Goal: Task Accomplishment & Management: Use online tool/utility

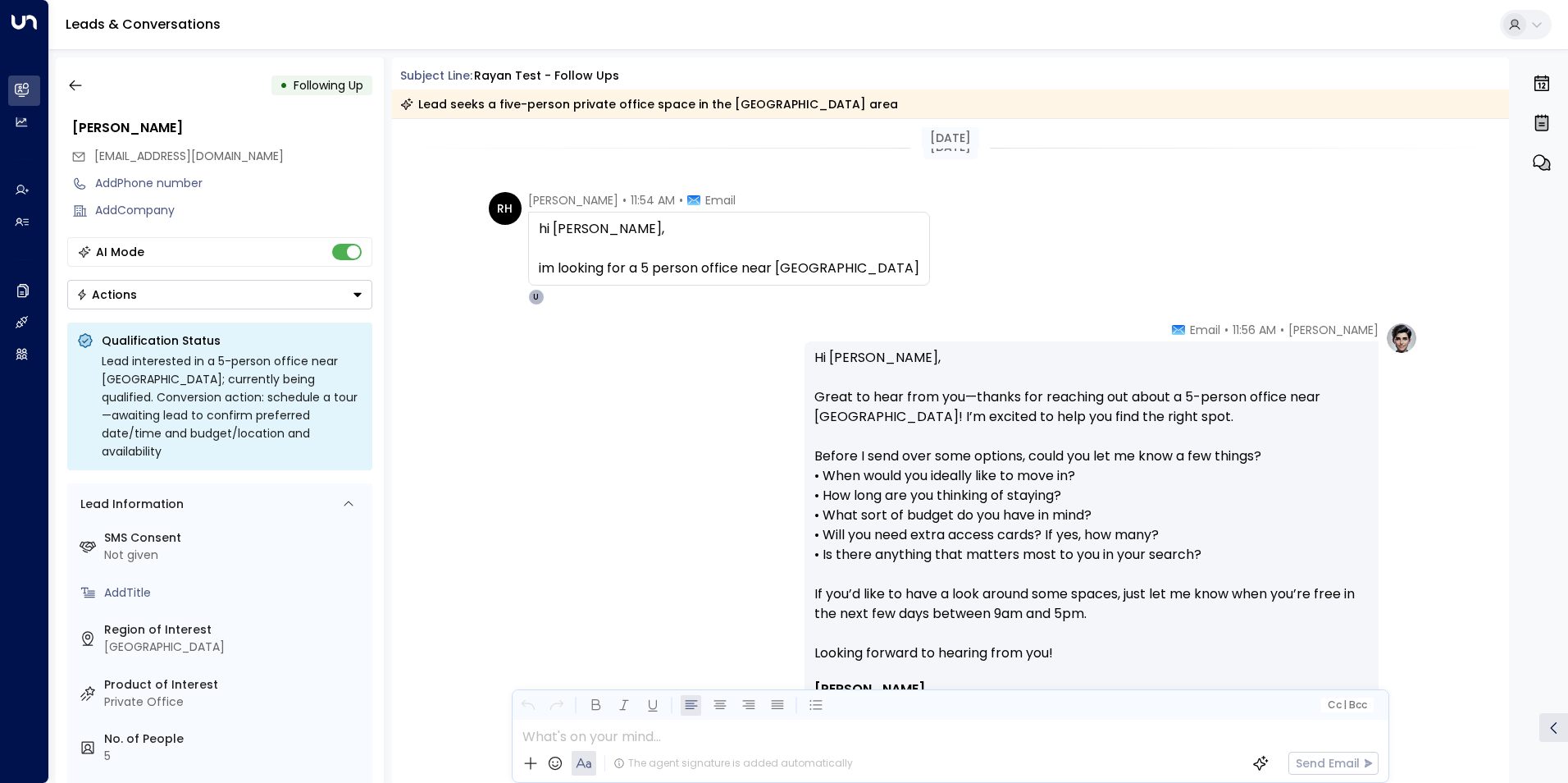
scroll to position [562, 0]
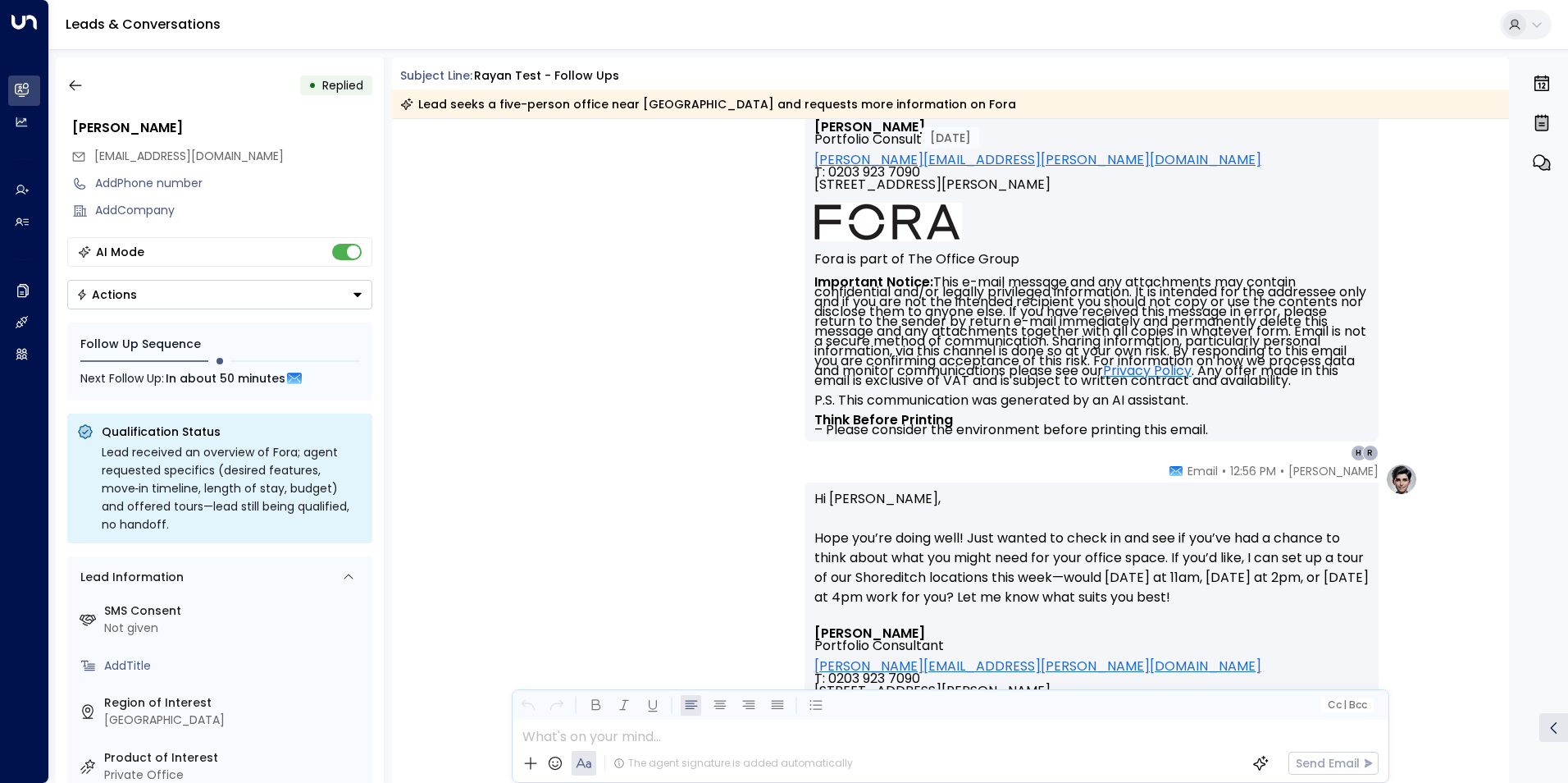
drag, startPoint x: 77, startPoint y: 86, endPoint x: 120, endPoint y: 95, distance: 43.9
click at [77, 86] on icon "button" at bounding box center [75, 85] width 17 height 17
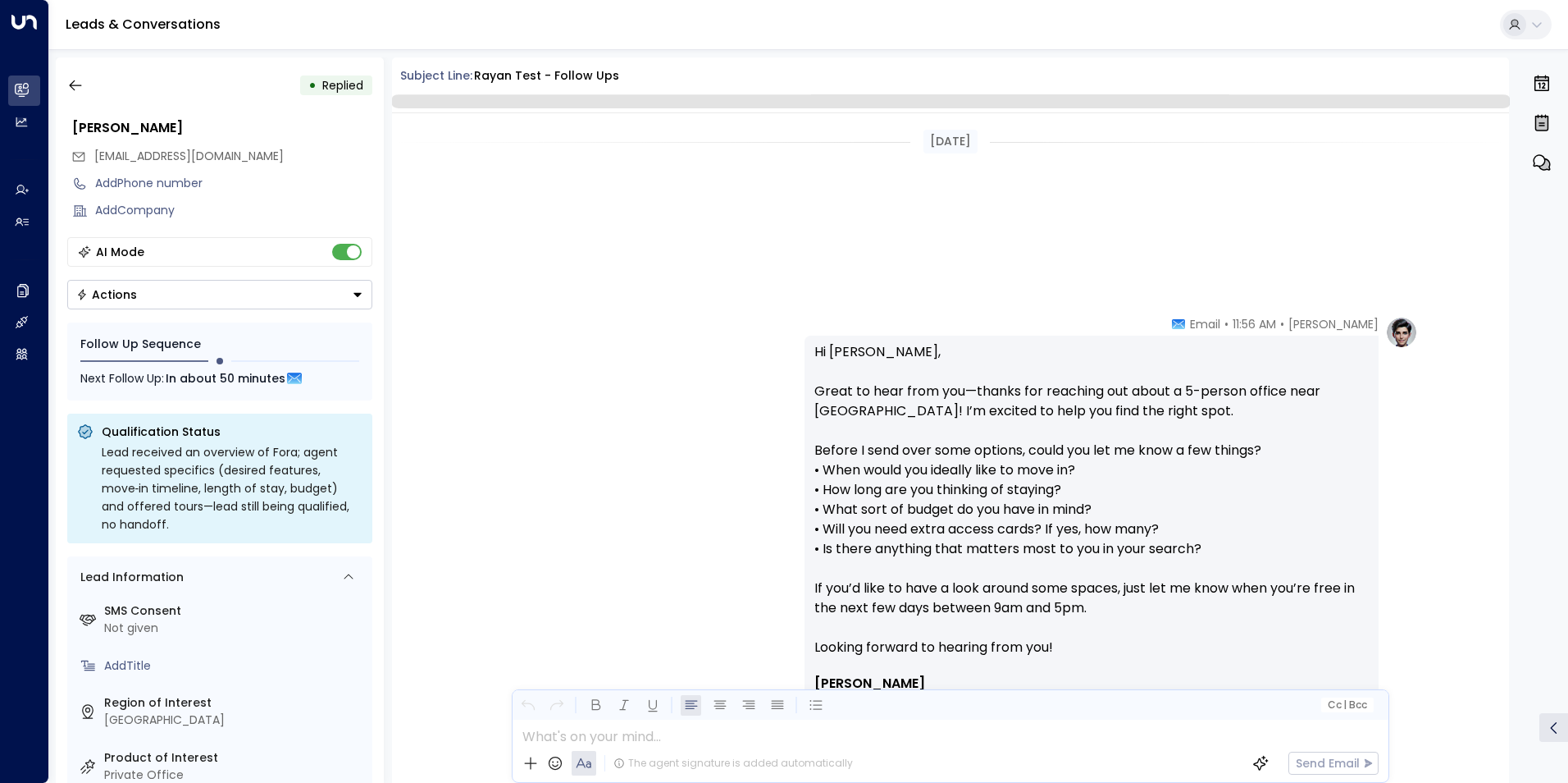
scroll to position [1326, 0]
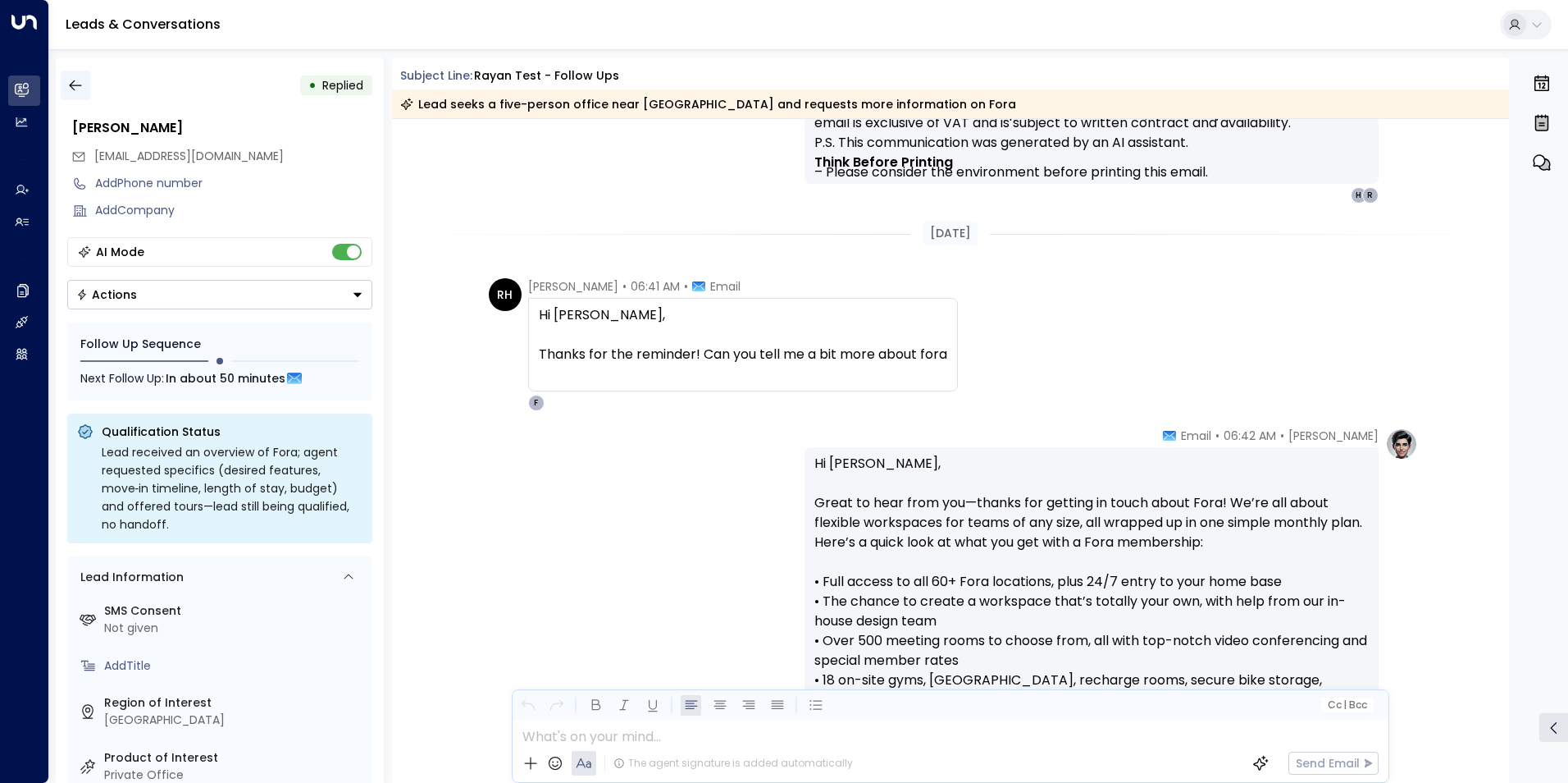
click at [74, 80] on icon "button" at bounding box center [74, 85] width 13 height 11
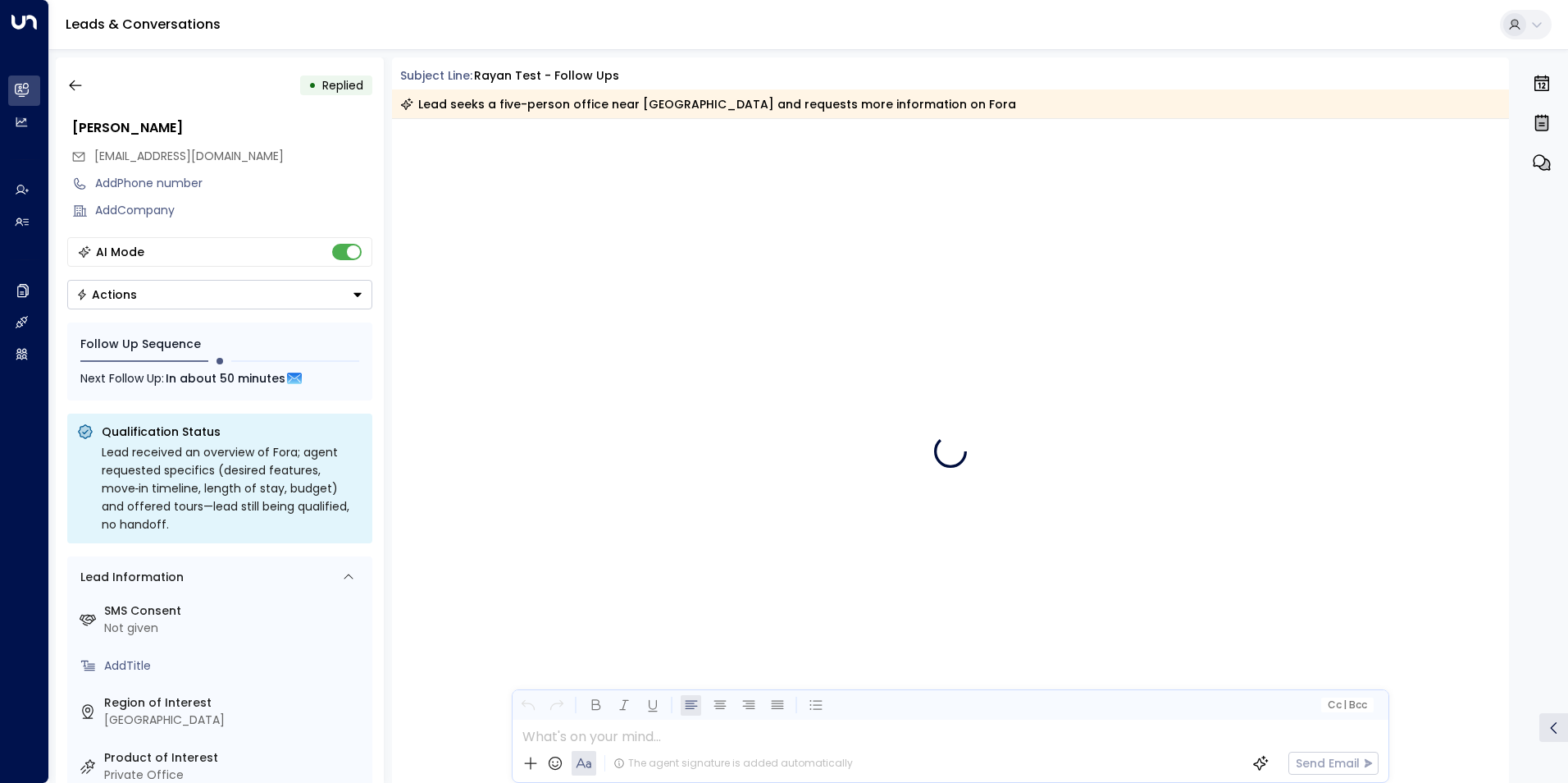
scroll to position [1331, 0]
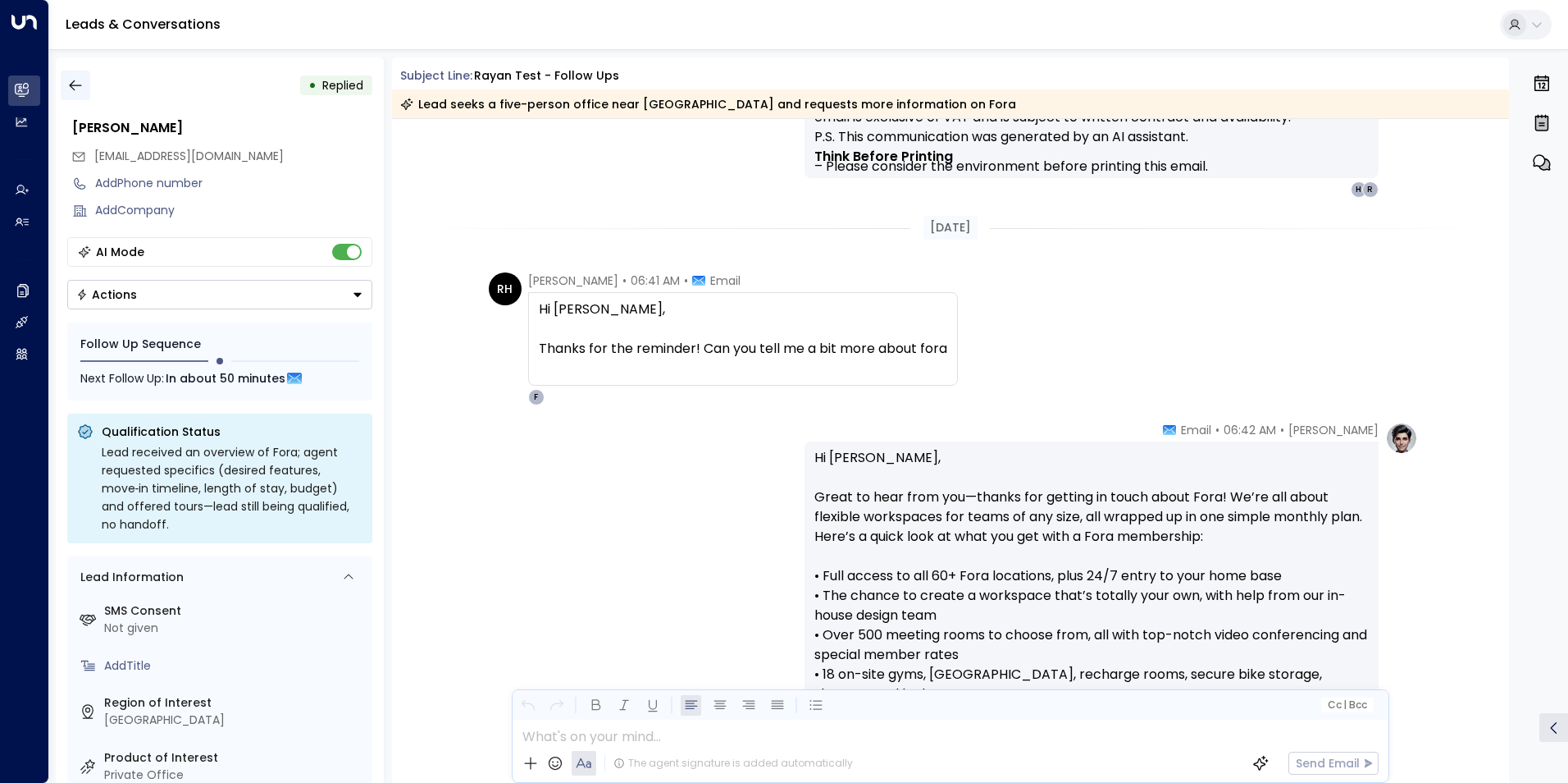
click at [73, 84] on icon "button" at bounding box center [75, 85] width 17 height 17
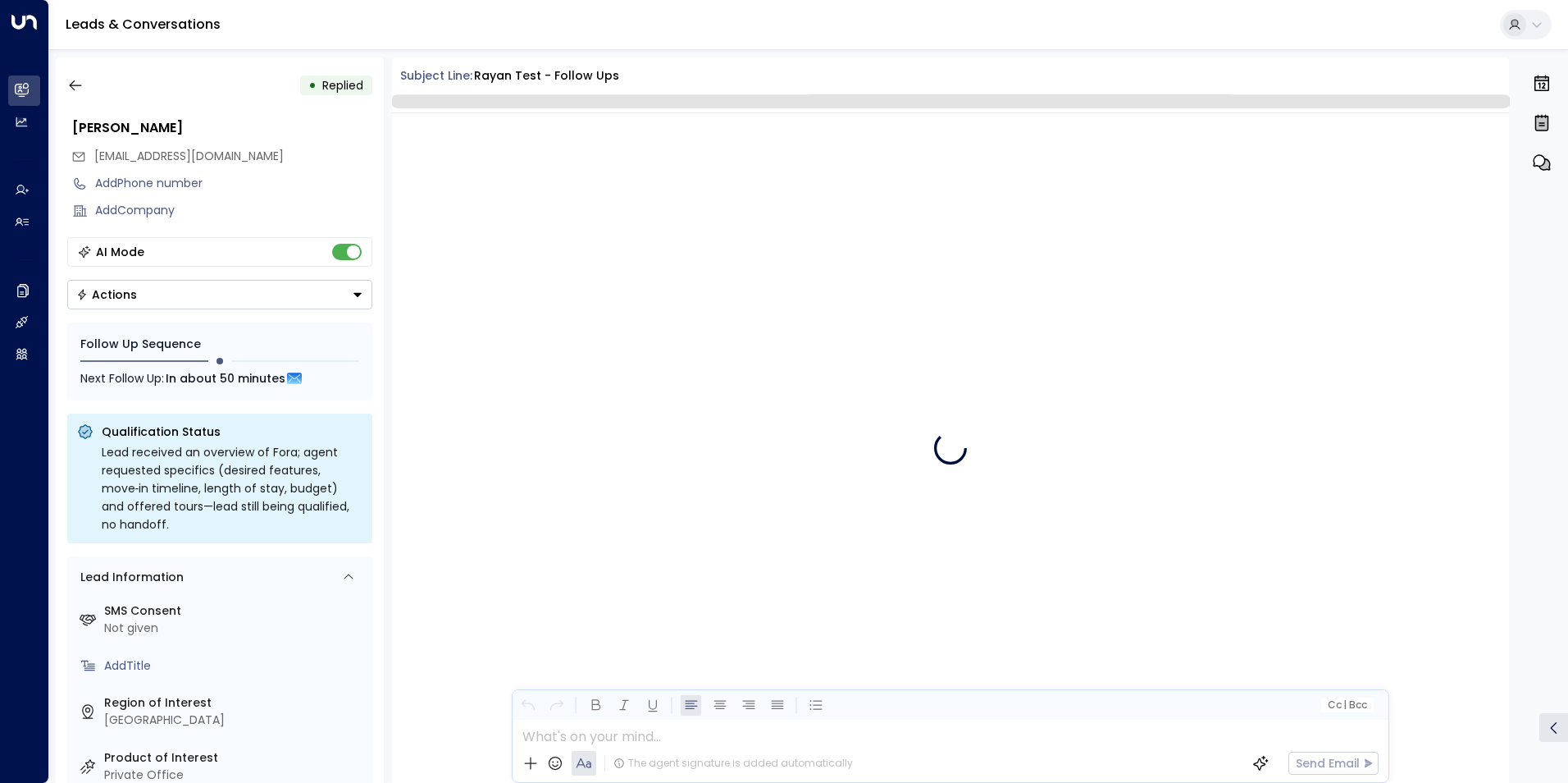
scroll to position [1326, 0]
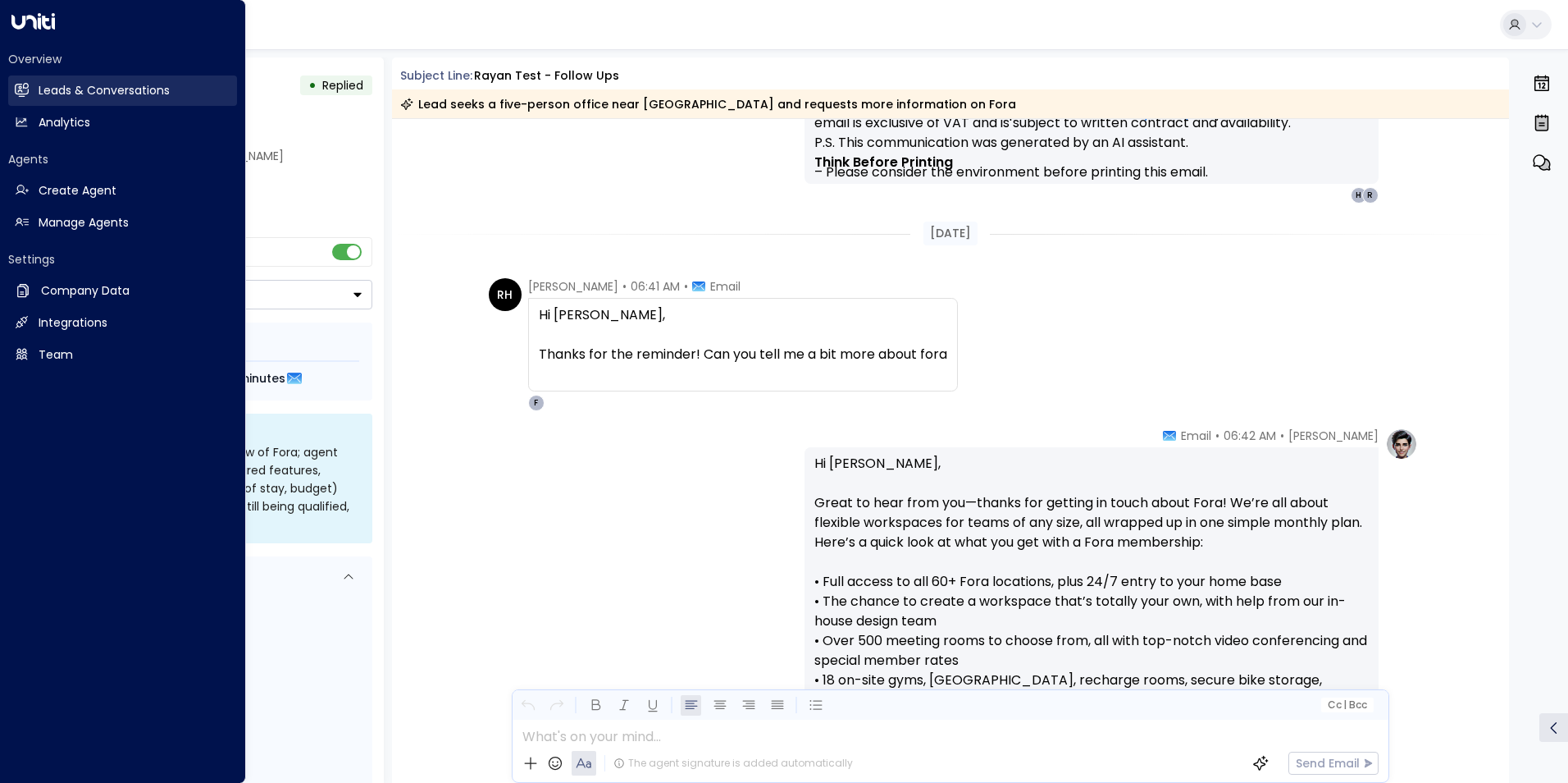
click at [59, 99] on h2 "Leads & Conversations" at bounding box center [104, 91] width 131 height 18
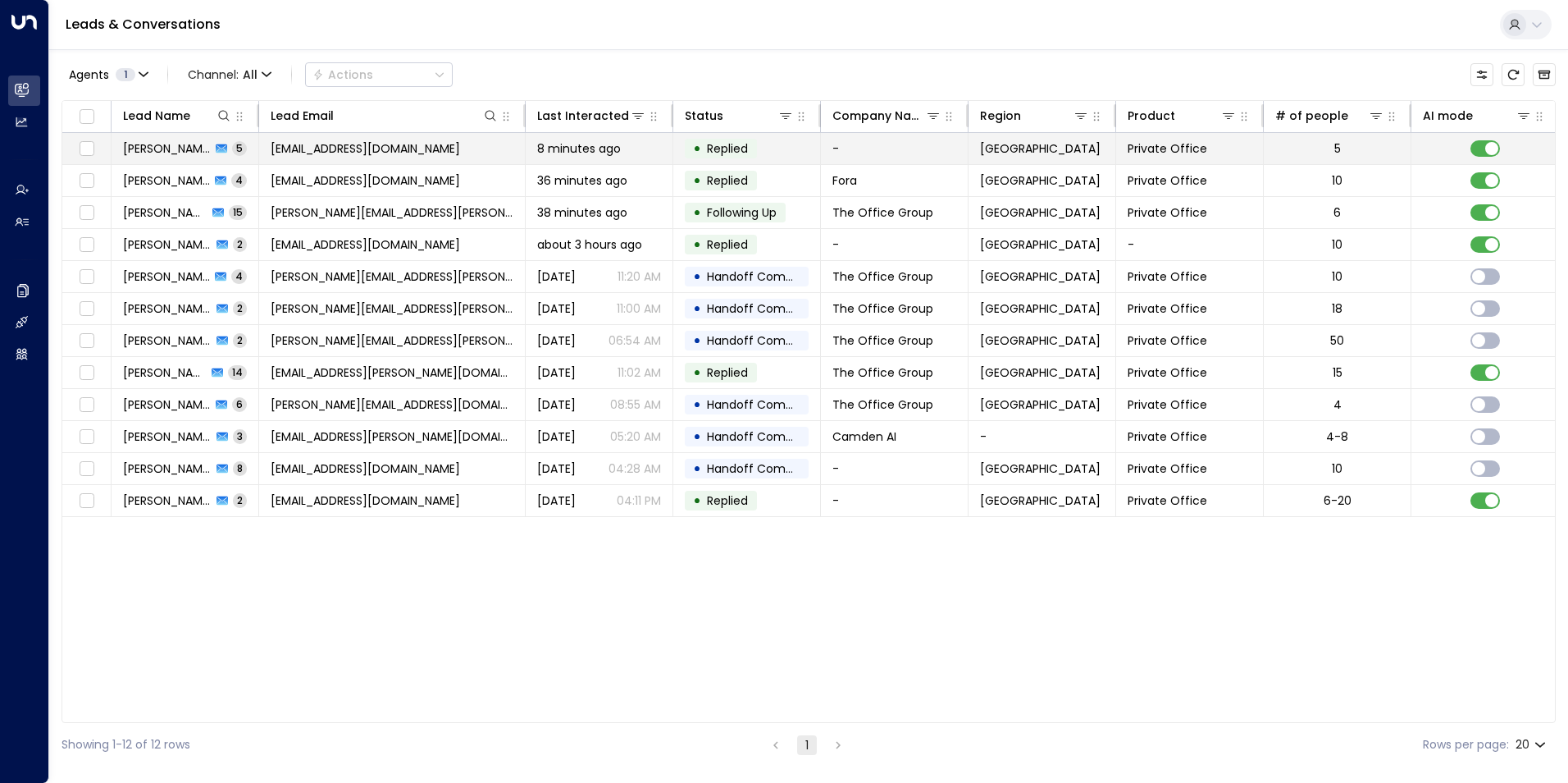
click at [175, 151] on span "[PERSON_NAME]" at bounding box center [167, 149] width 88 height 17
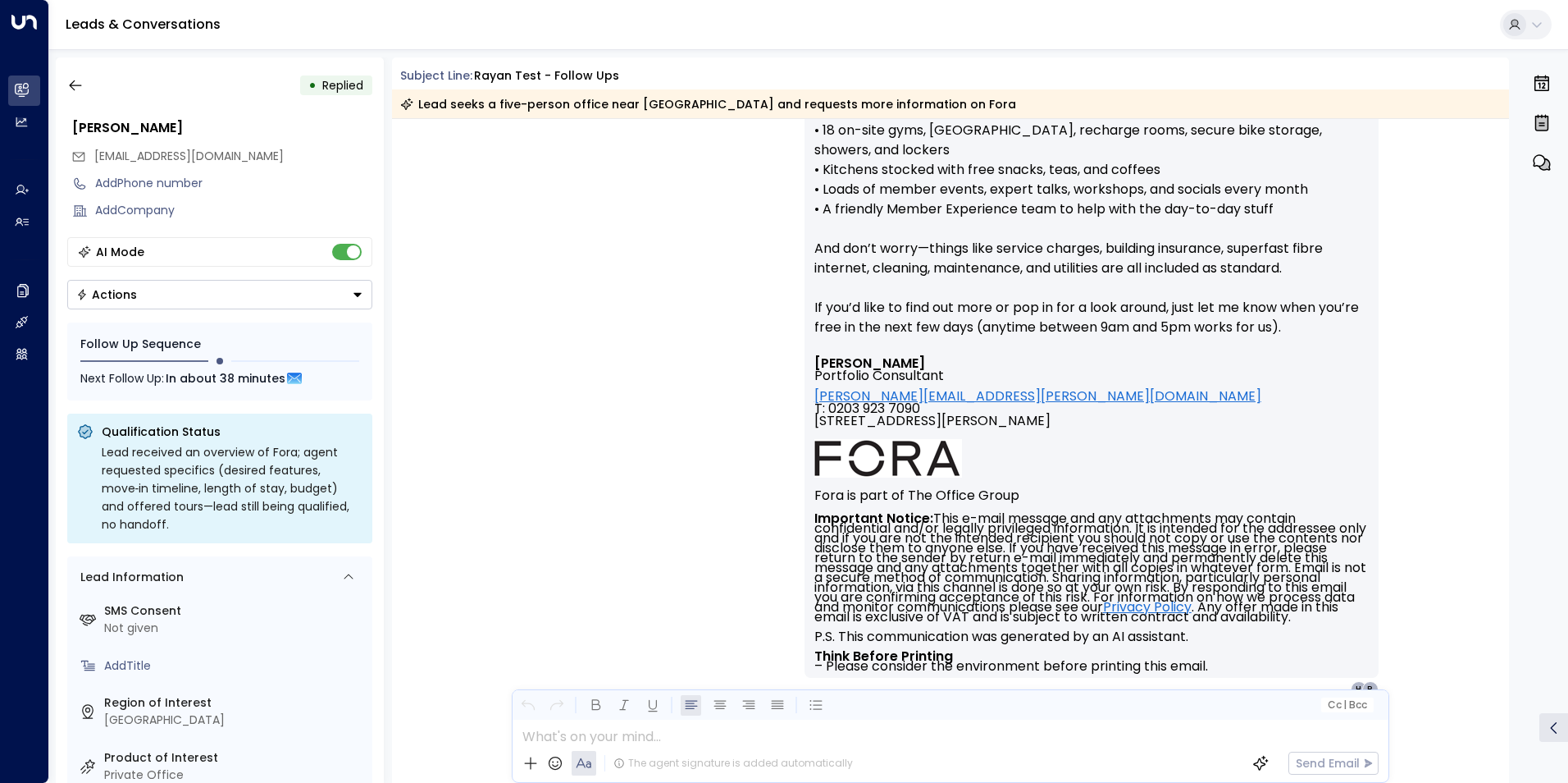
scroll to position [1939, 0]
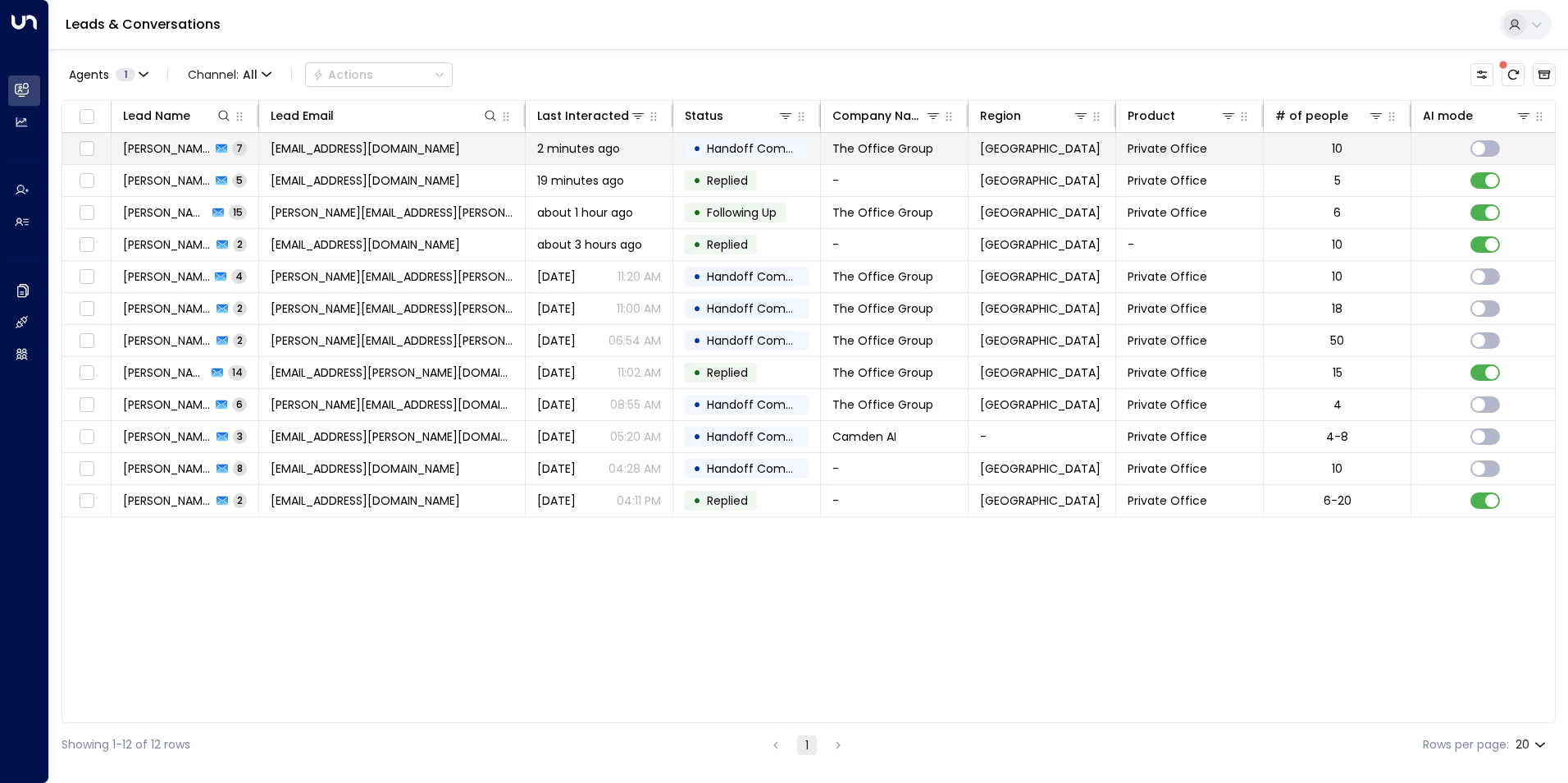
click at [182, 152] on span "[PERSON_NAME]" at bounding box center [167, 149] width 88 height 17
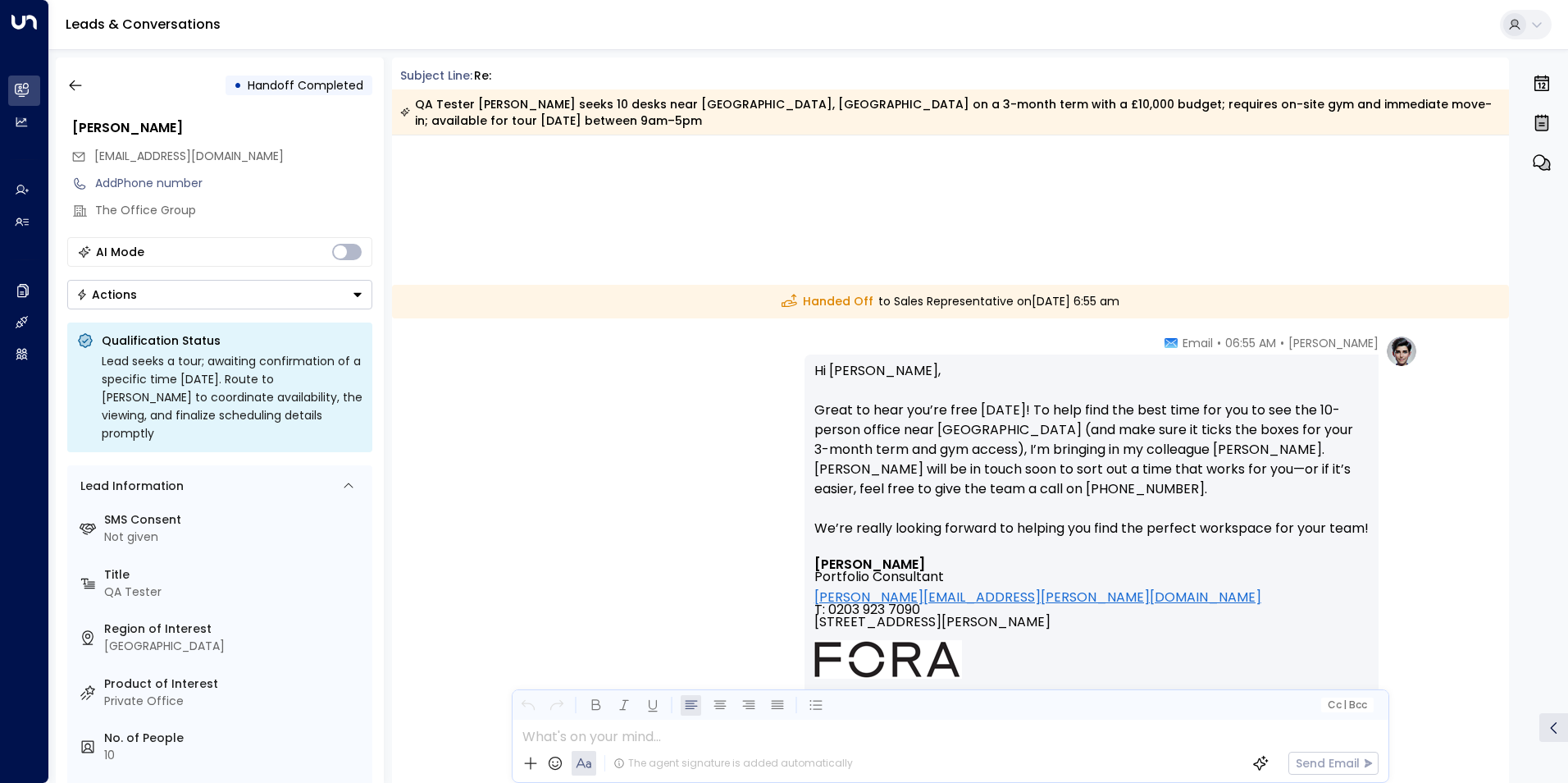
scroll to position [6446, 0]
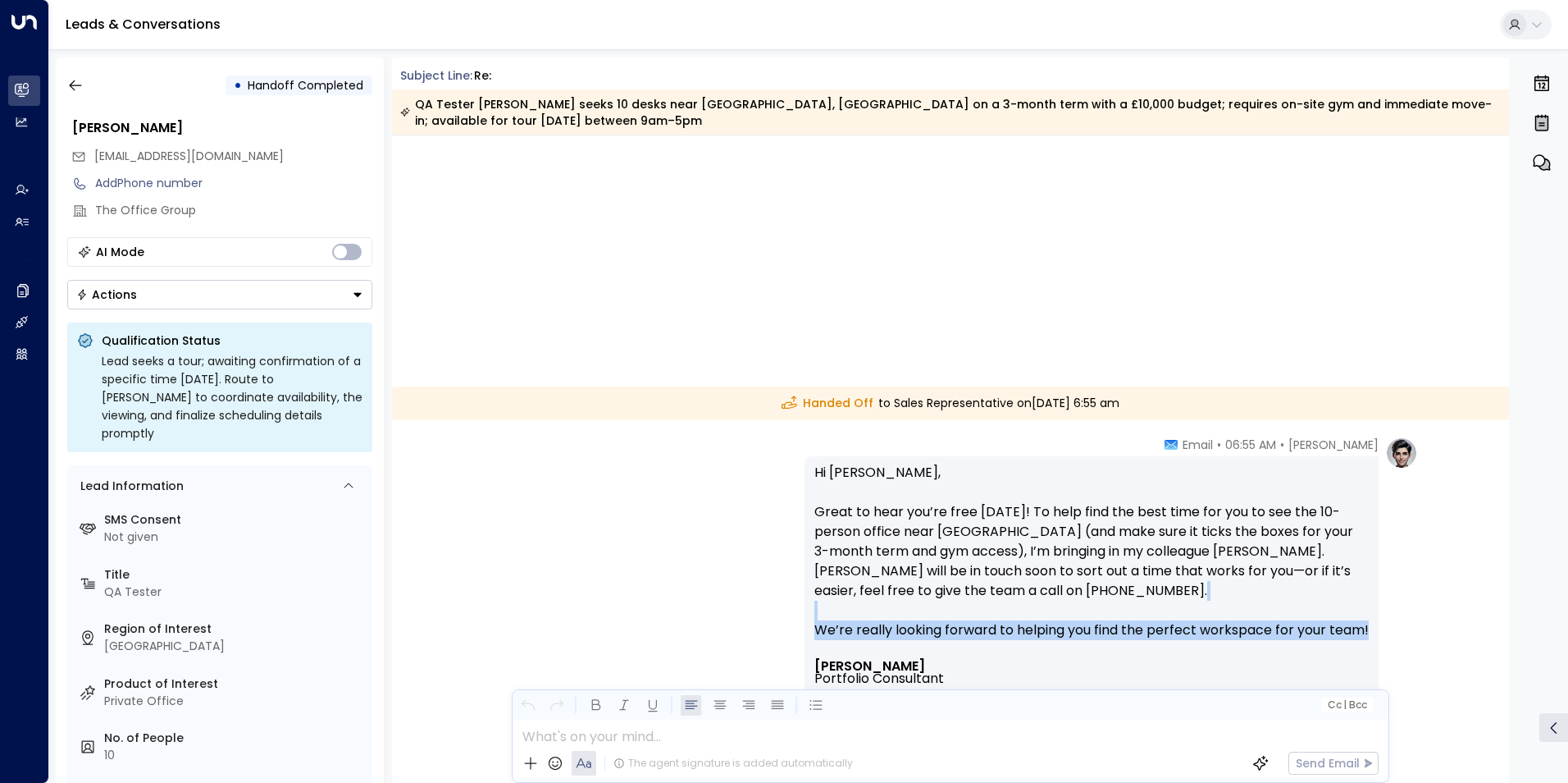
drag, startPoint x: 1503, startPoint y: 631, endPoint x: 1503, endPoint y: 607, distance: 24.0
click at [1503, 607] on div "[PERSON_NAME] • 06:55 AM • Email Hi [PERSON_NAME], Great to hear you’re free [D…" at bounding box center [951, 737] width 1118 height 603
drag, startPoint x: 1503, startPoint y: 607, endPoint x: 1486, endPoint y: 622, distance: 22.7
click at [1448, 621] on div "[PERSON_NAME] • 06:55 AM • Email Hi [PERSON_NAME], Great to hear you’re free [D…" at bounding box center [951, 737] width 1118 height 603
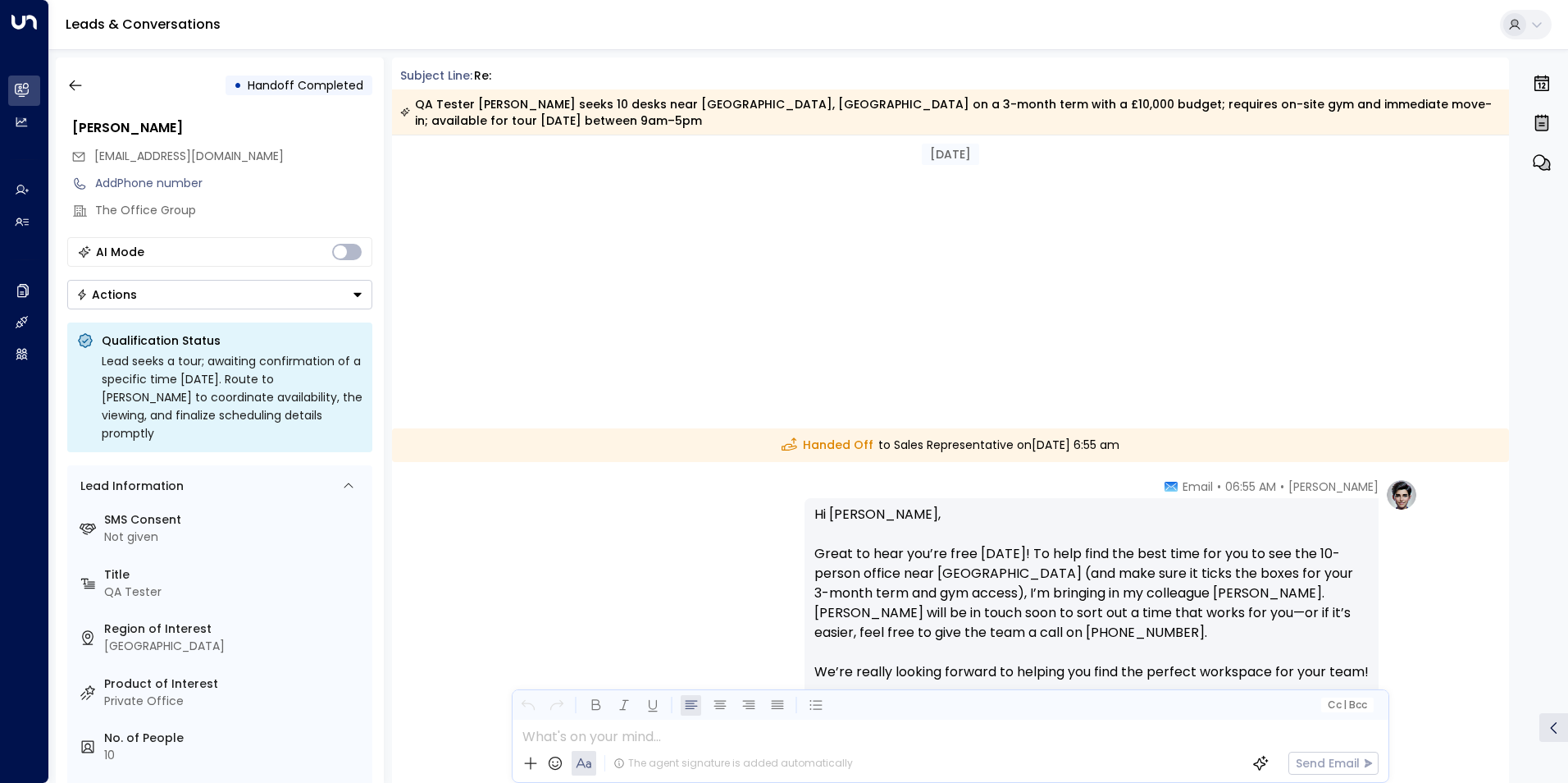
scroll to position [6594, 0]
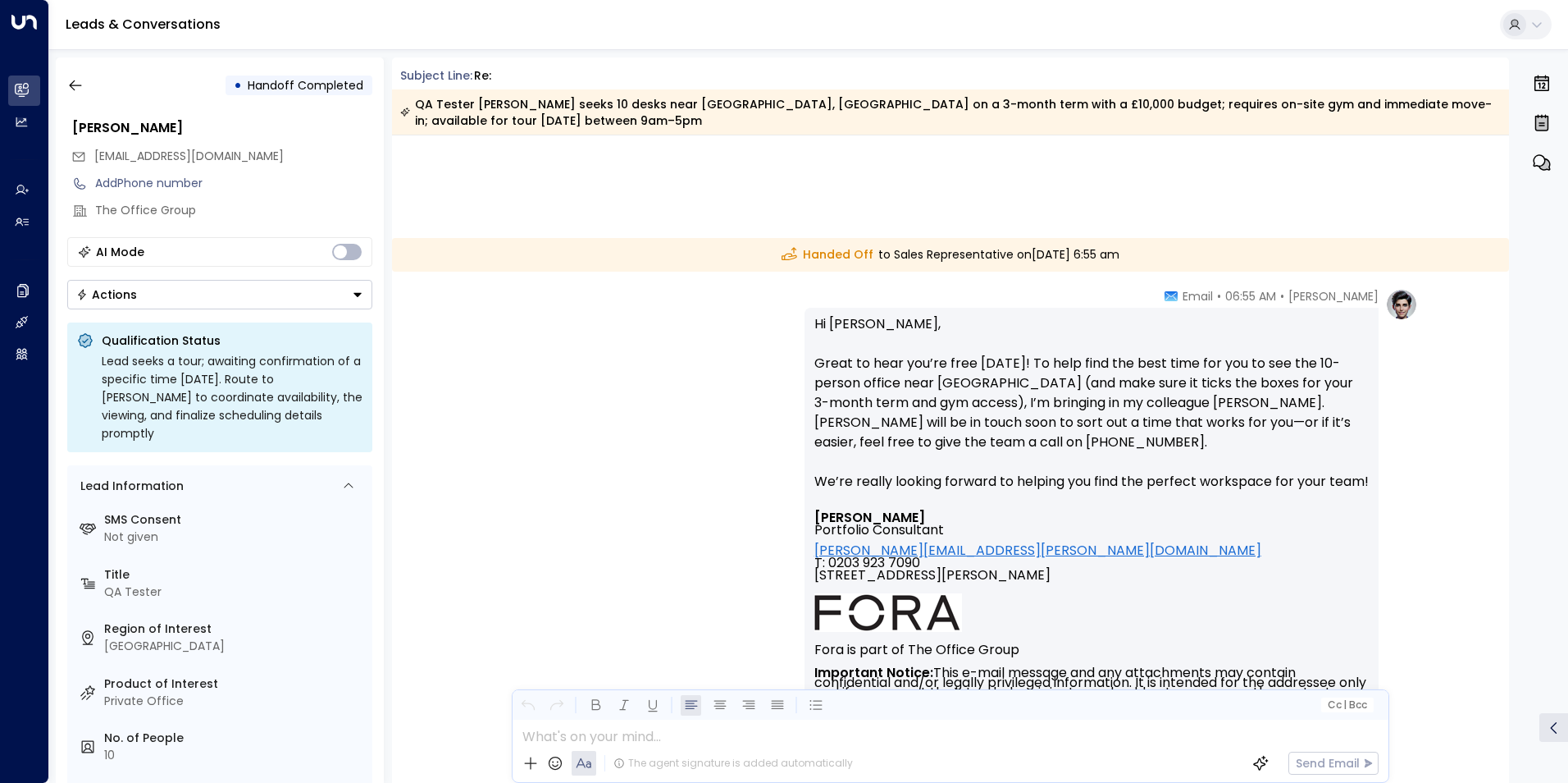
click at [1313, 469] on p "Hi [PERSON_NAME], Great to hear you’re free [DATE]! To help find the best time …" at bounding box center [1090, 412] width 554 height 196
click at [1247, 444] on p "Hi [PERSON_NAME], Great to hear you’re free [DATE]! To help find the best time …" at bounding box center [1090, 412] width 554 height 196
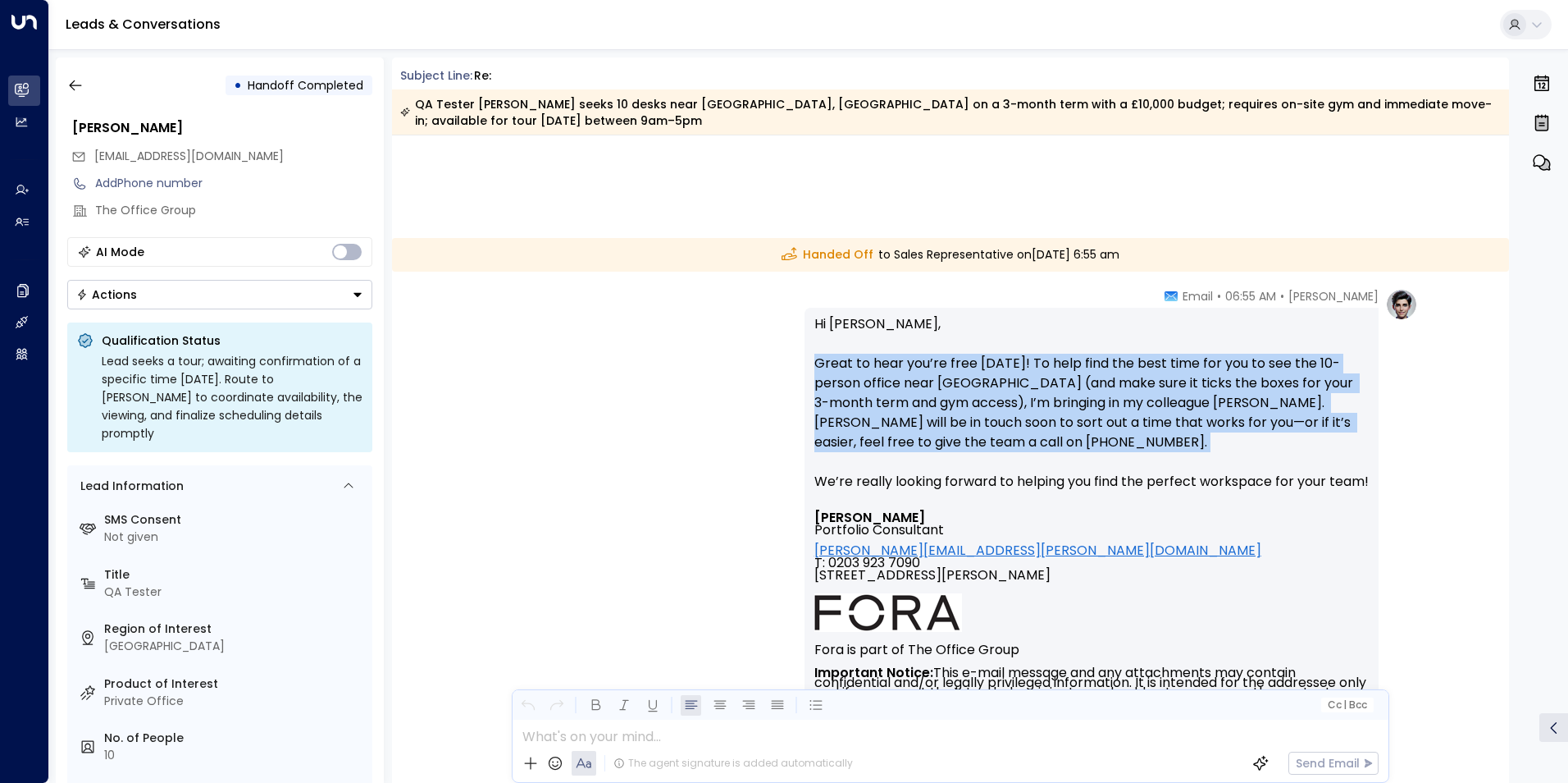
click at [1247, 444] on p "Hi [PERSON_NAME], Great to hear you’re free [DATE]! To help find the best time …" at bounding box center [1090, 412] width 554 height 196
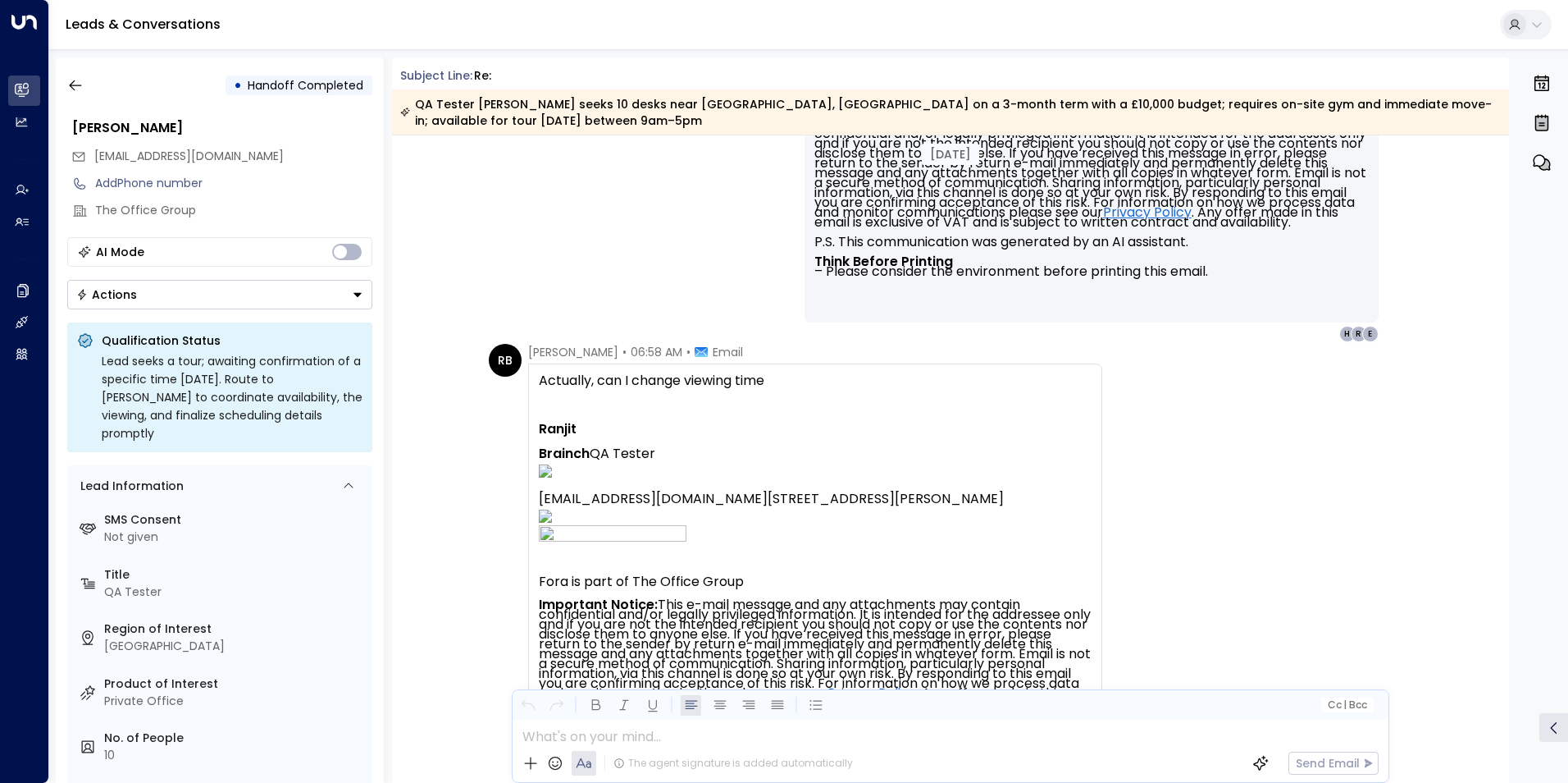
scroll to position [7255, 0]
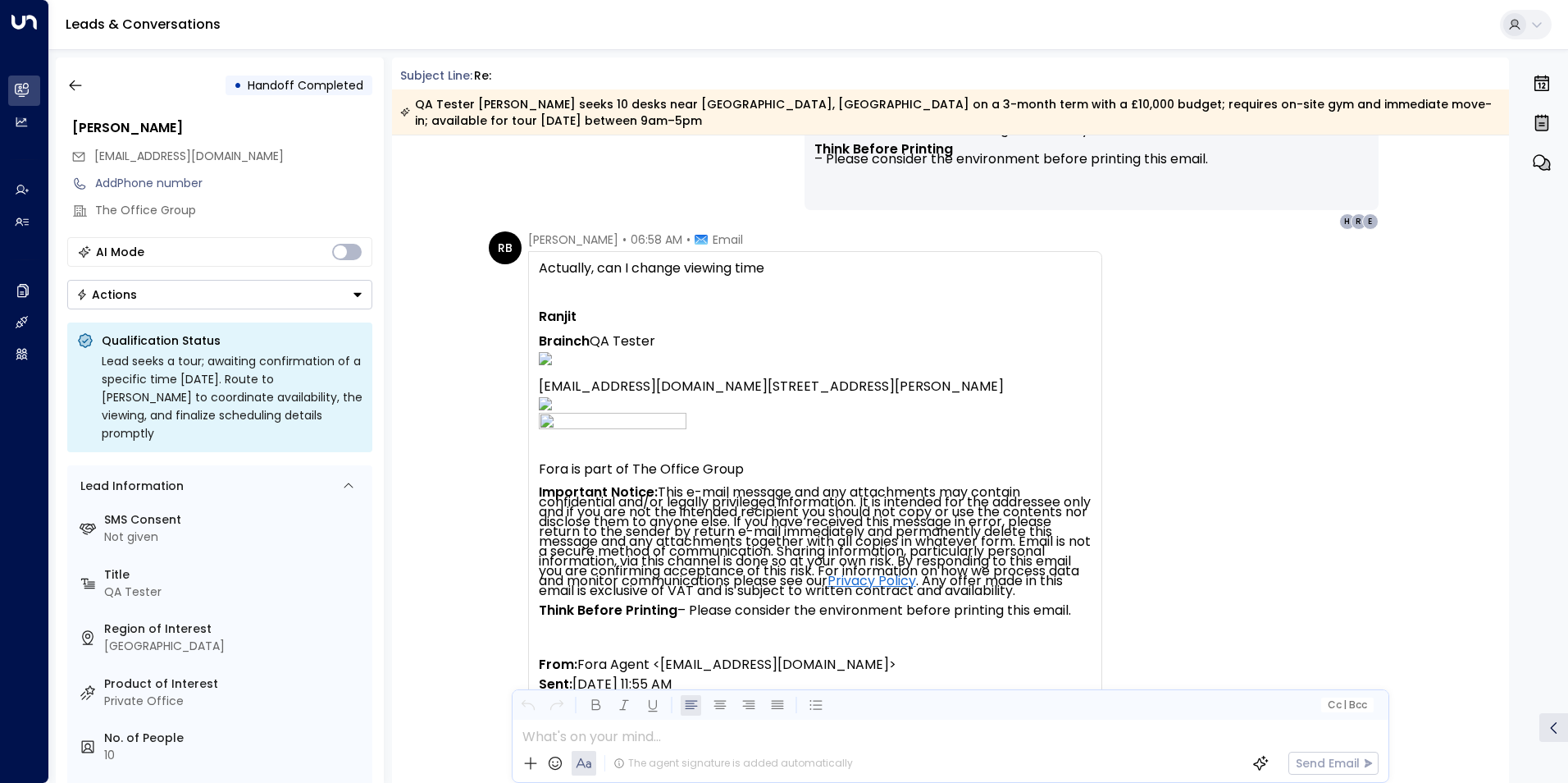
click at [878, 748] on div "The agent signature is added automatically Send Email" at bounding box center [951, 762] width 875 height 38
click at [878, 736] on div at bounding box center [950, 731] width 874 height 24
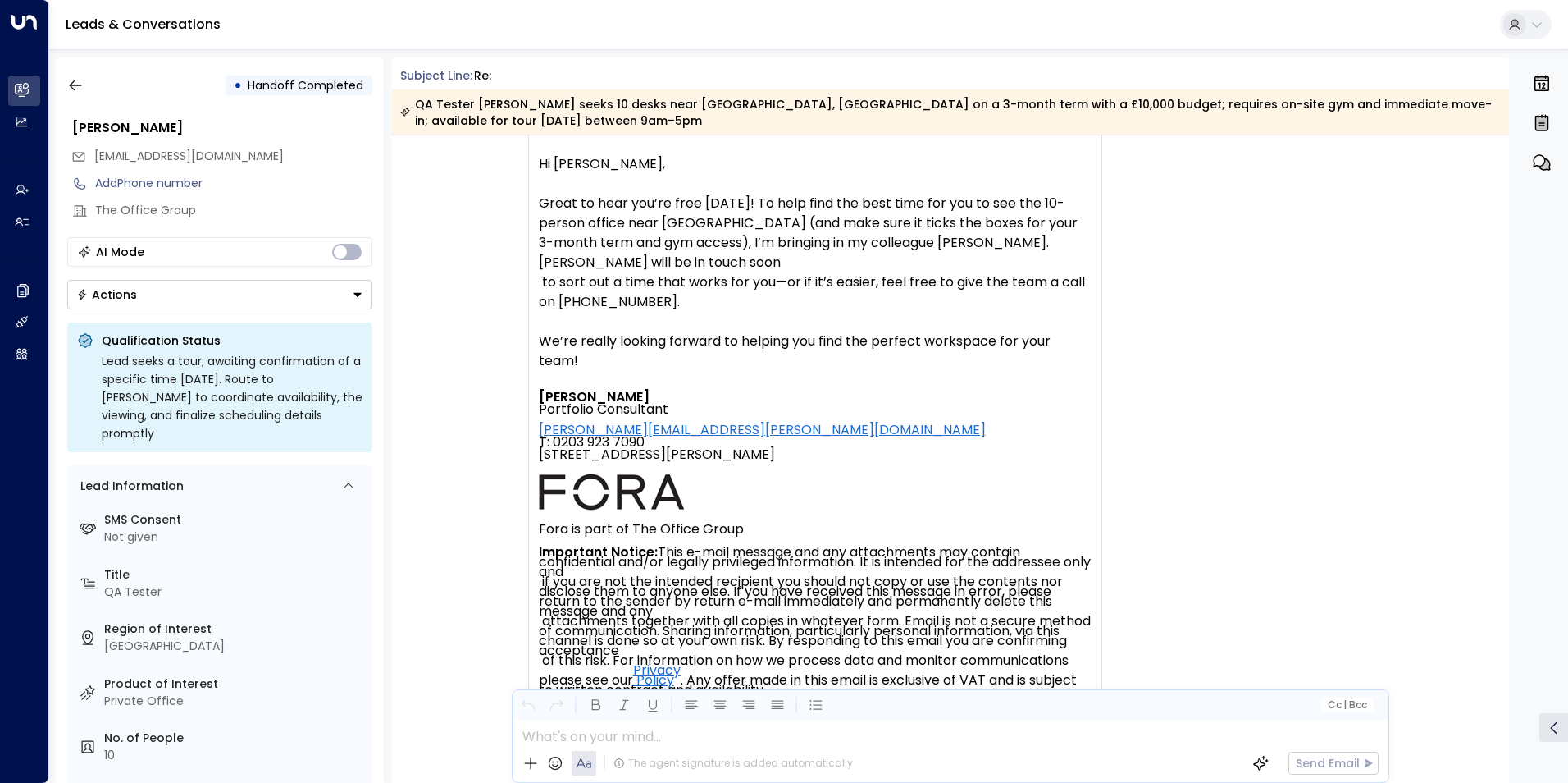
scroll to position [7982, 0]
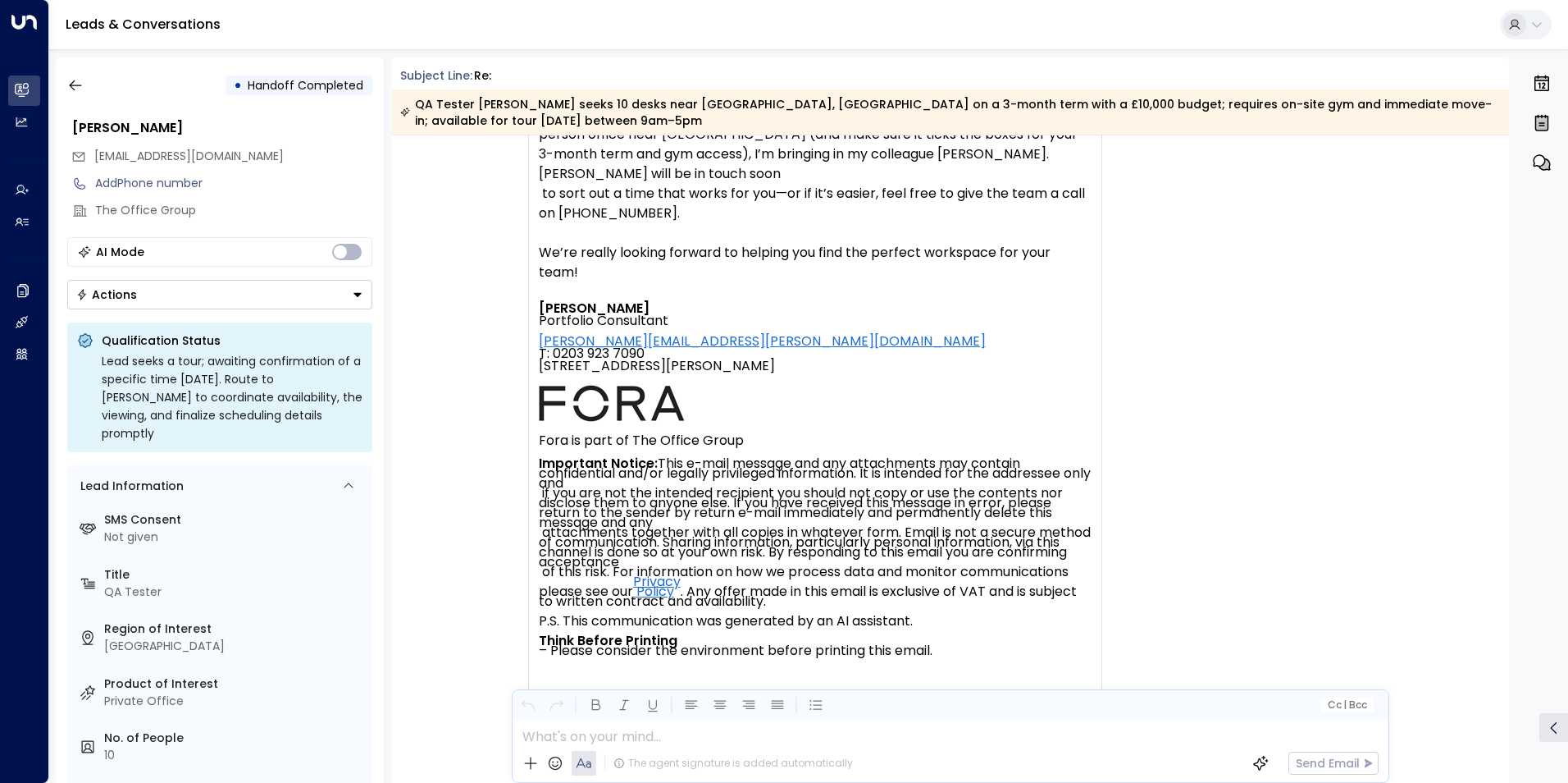
click at [773, 745] on div "The agent signature is added automatically Send Email" at bounding box center [951, 762] width 875 height 38
click at [705, 740] on div at bounding box center [950, 731] width 874 height 24
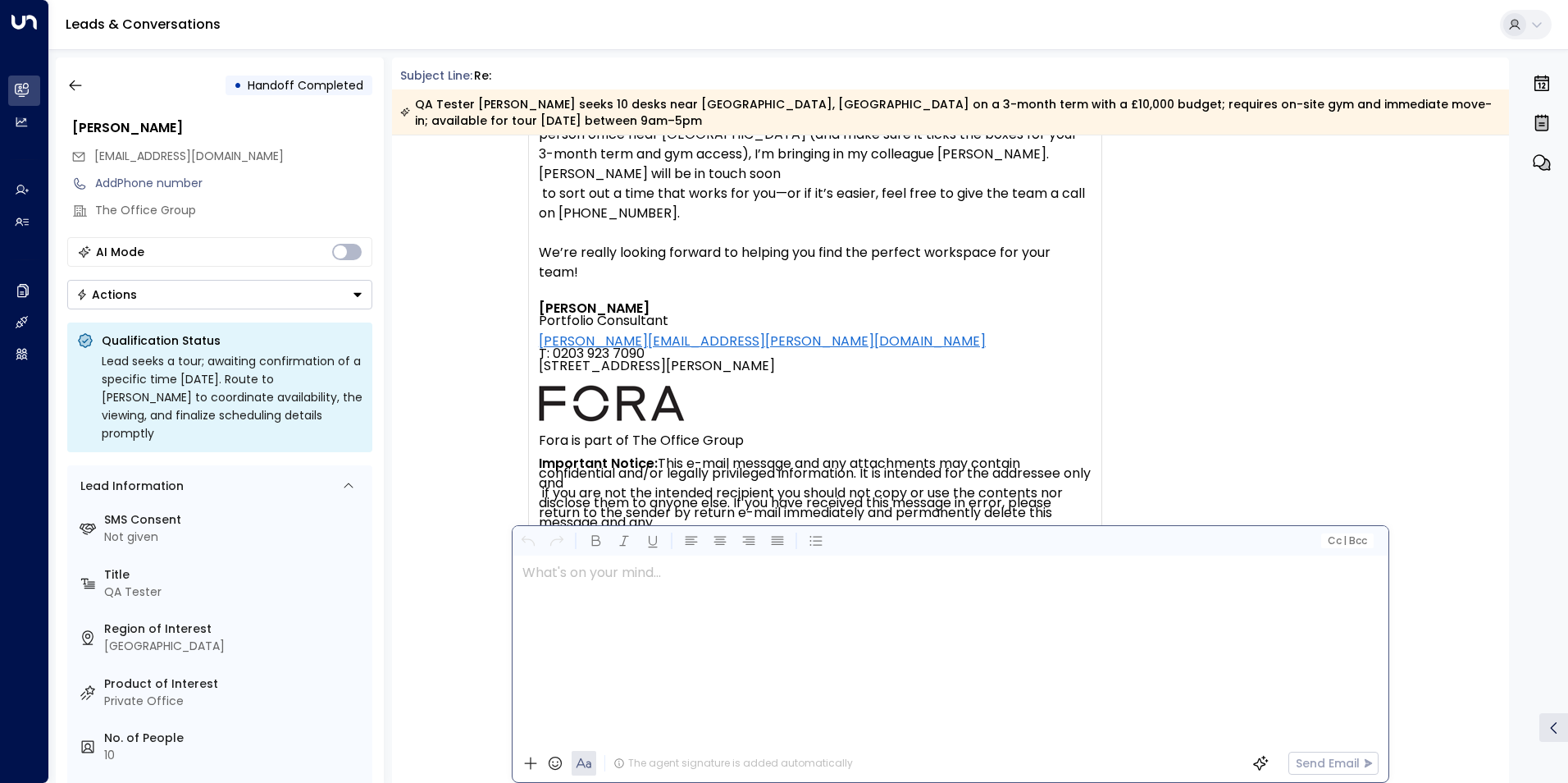
scroll to position [0, 0]
click at [1343, 539] on span "|" at bounding box center [1344, 541] width 3 height 12
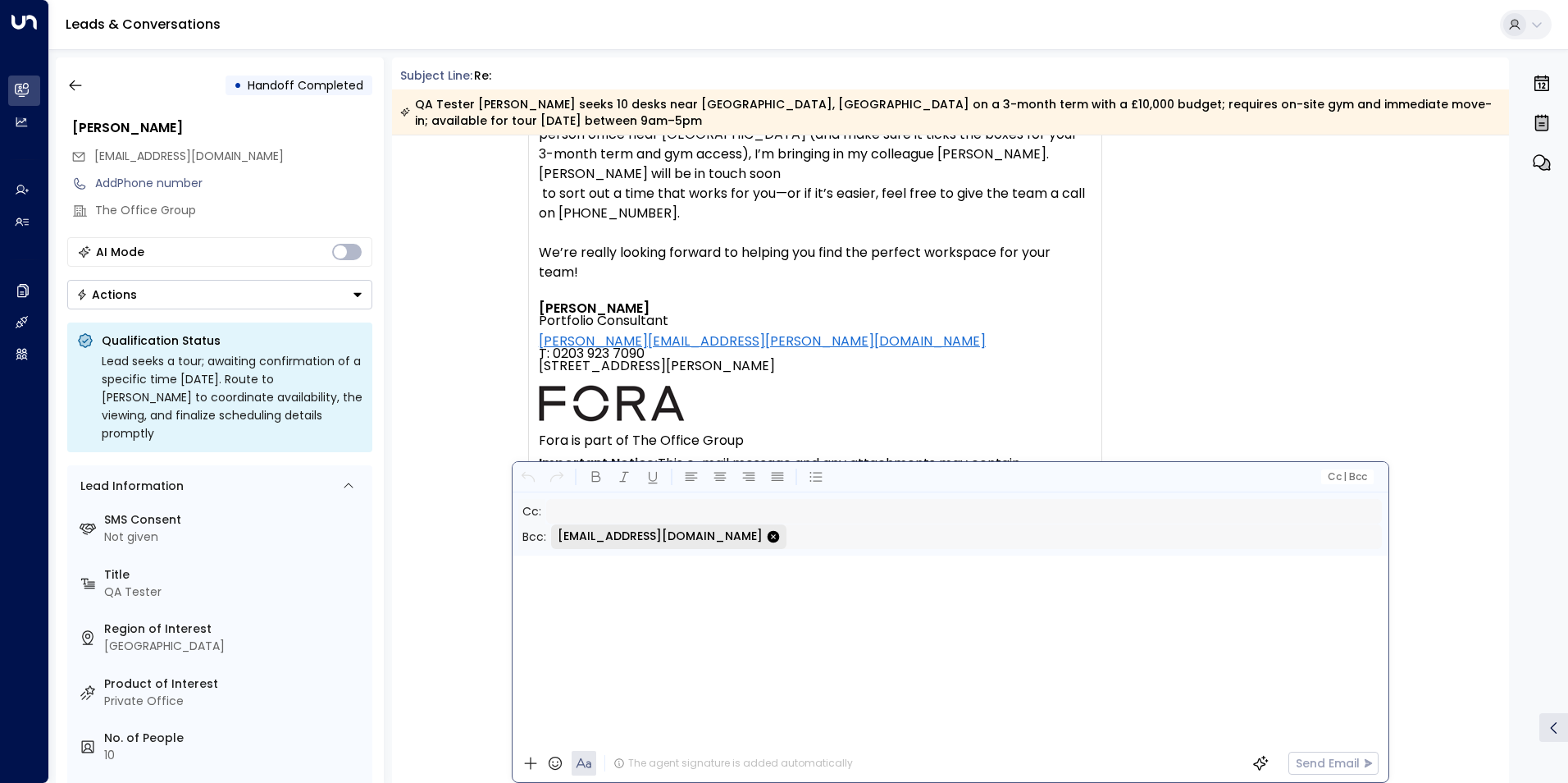
click at [1430, 350] on div "RB [PERSON_NAME] • 06:58 AM • Email Actually, can I change viewing time [PERSON…" at bounding box center [951, 215] width 1118 height 1421
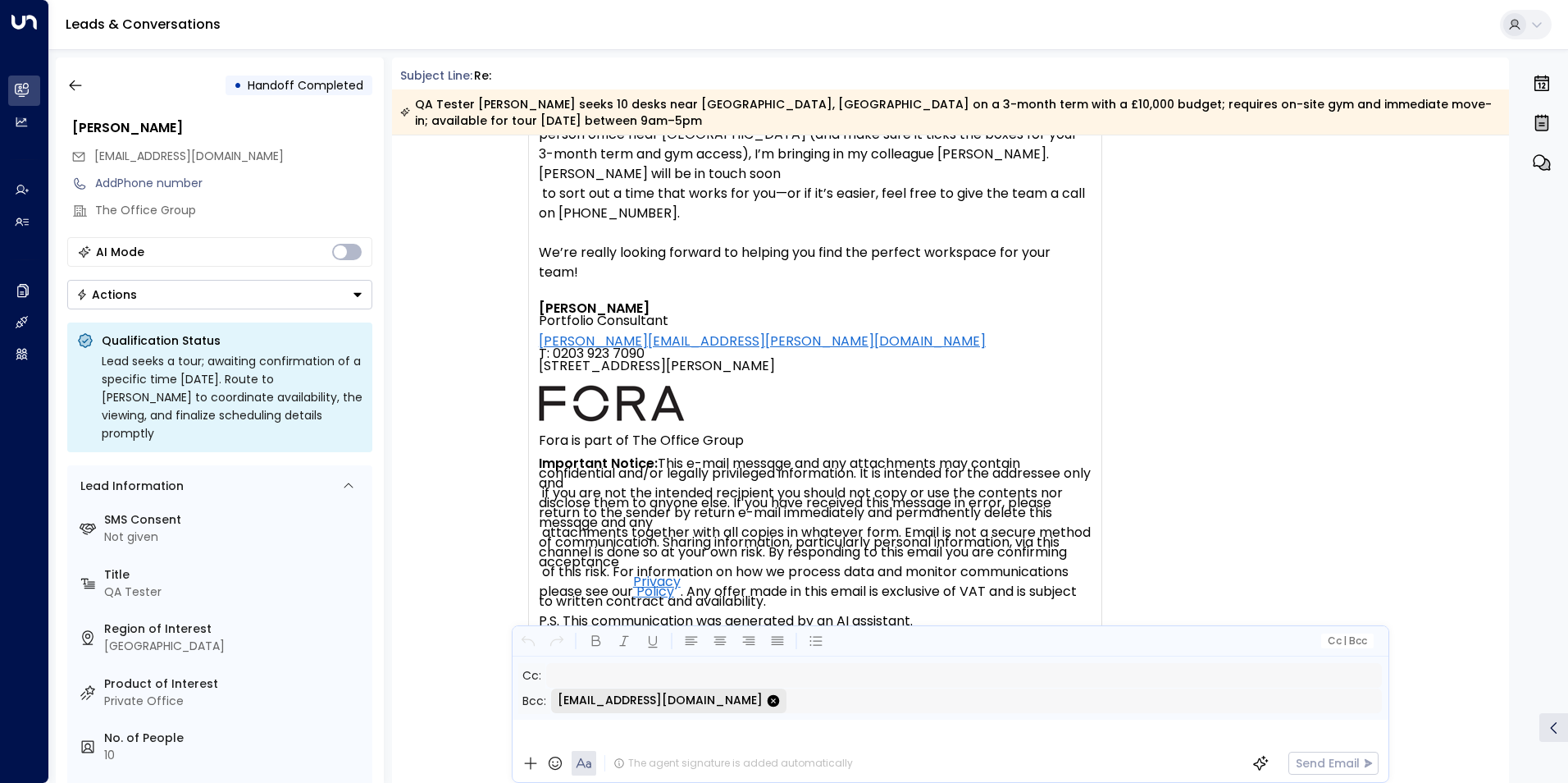
click at [1293, 449] on div "RB [PERSON_NAME] • 06:58 AM • Email Actually, can I change viewing time [PERSON…" at bounding box center [953, 133] width 929 height 1257
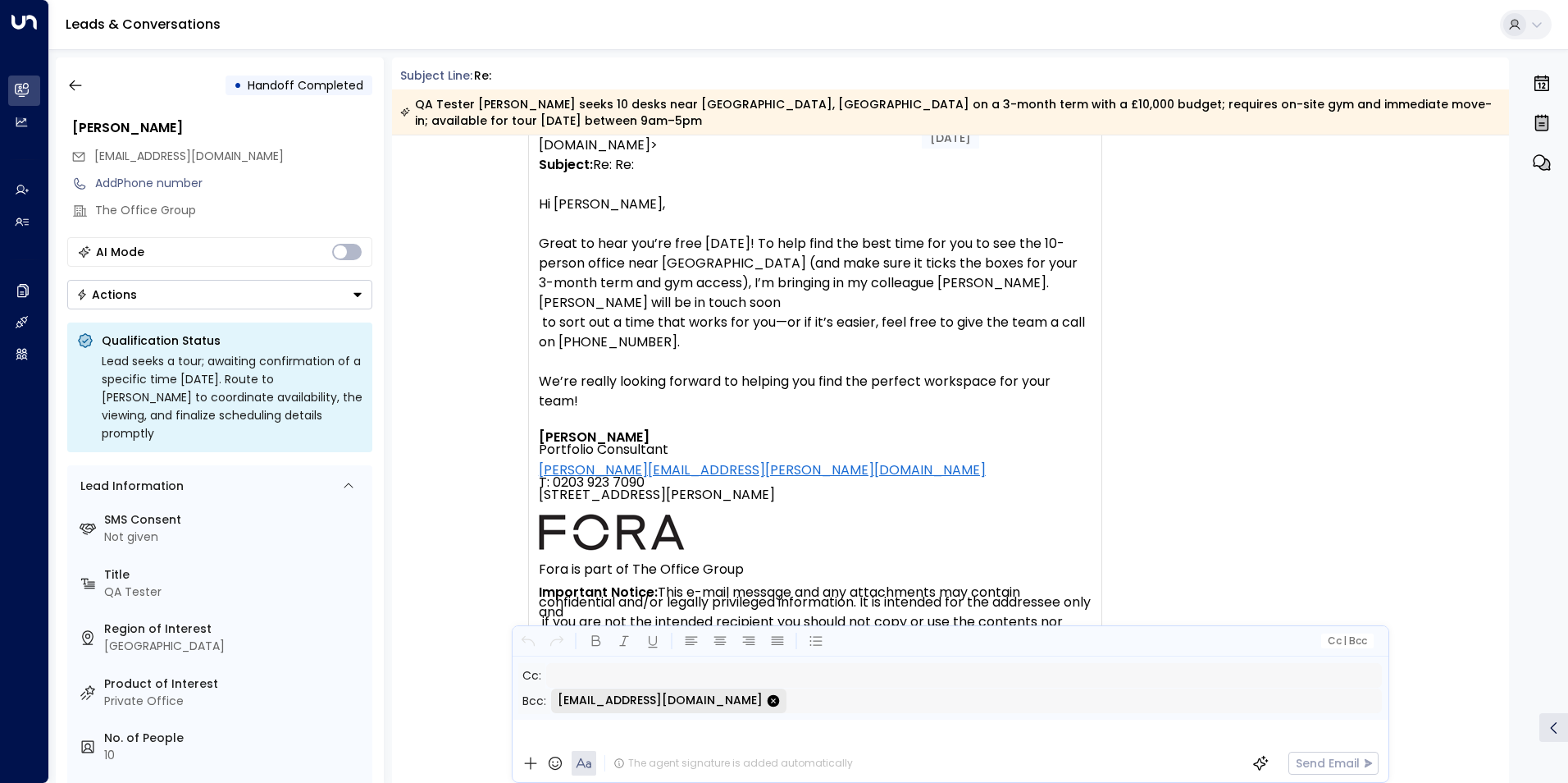
scroll to position [7736, 0]
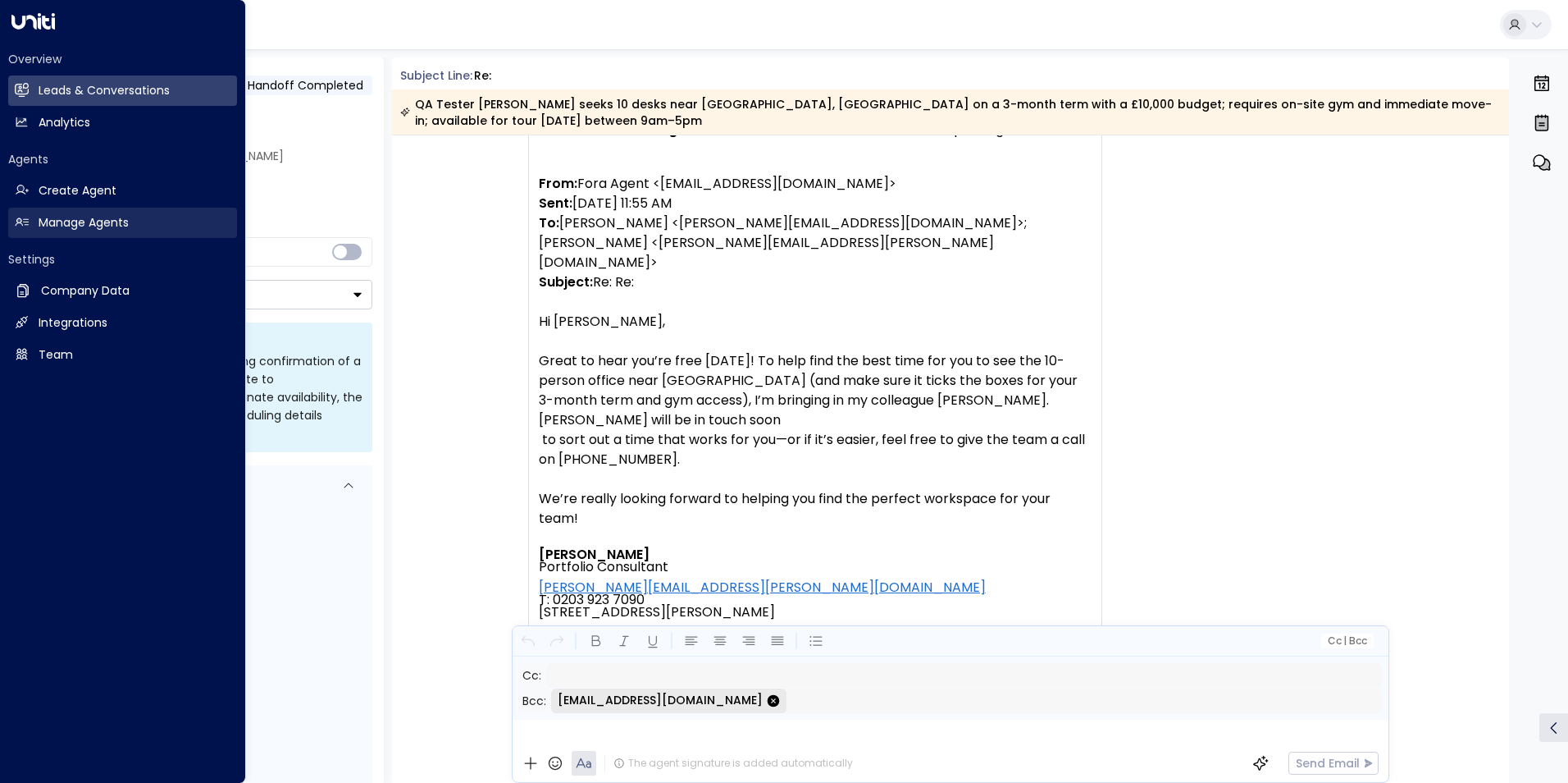
click at [79, 222] on h2 "Manage Agents" at bounding box center [83, 223] width 90 height 18
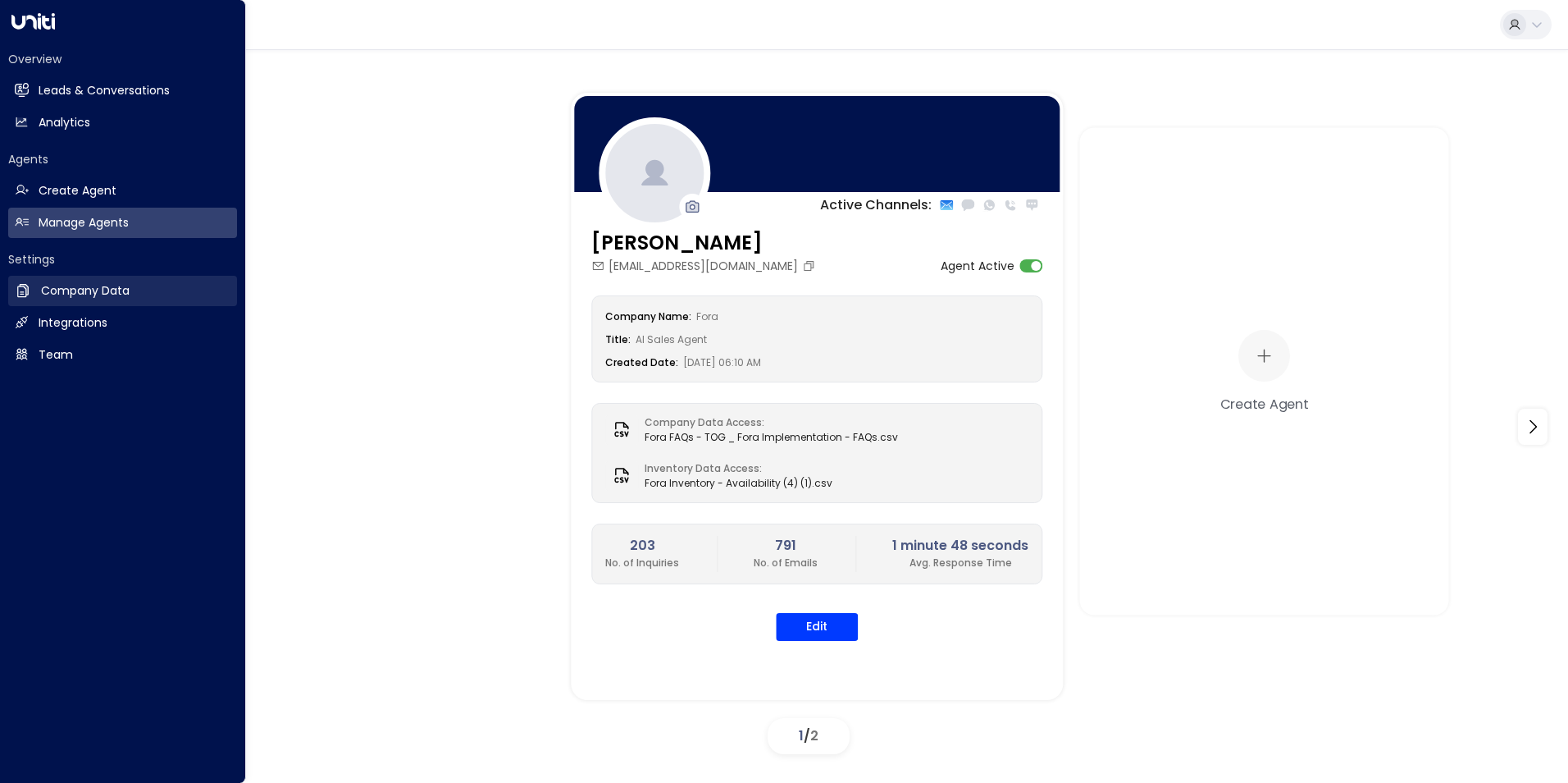
click at [65, 284] on h2 "Company Data" at bounding box center [85, 291] width 89 height 18
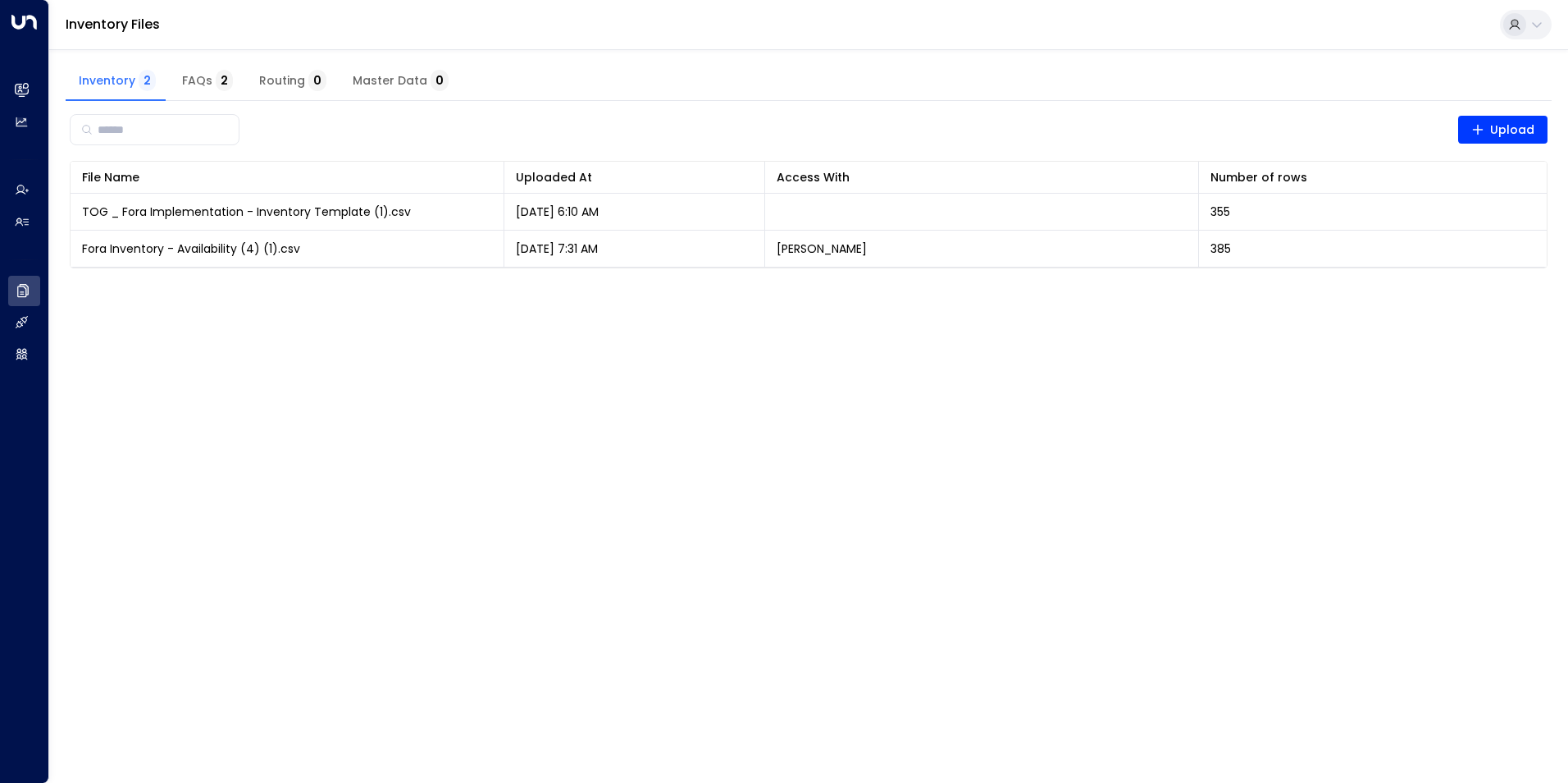
click at [280, 74] on span "Routing 0" at bounding box center [292, 81] width 67 height 15
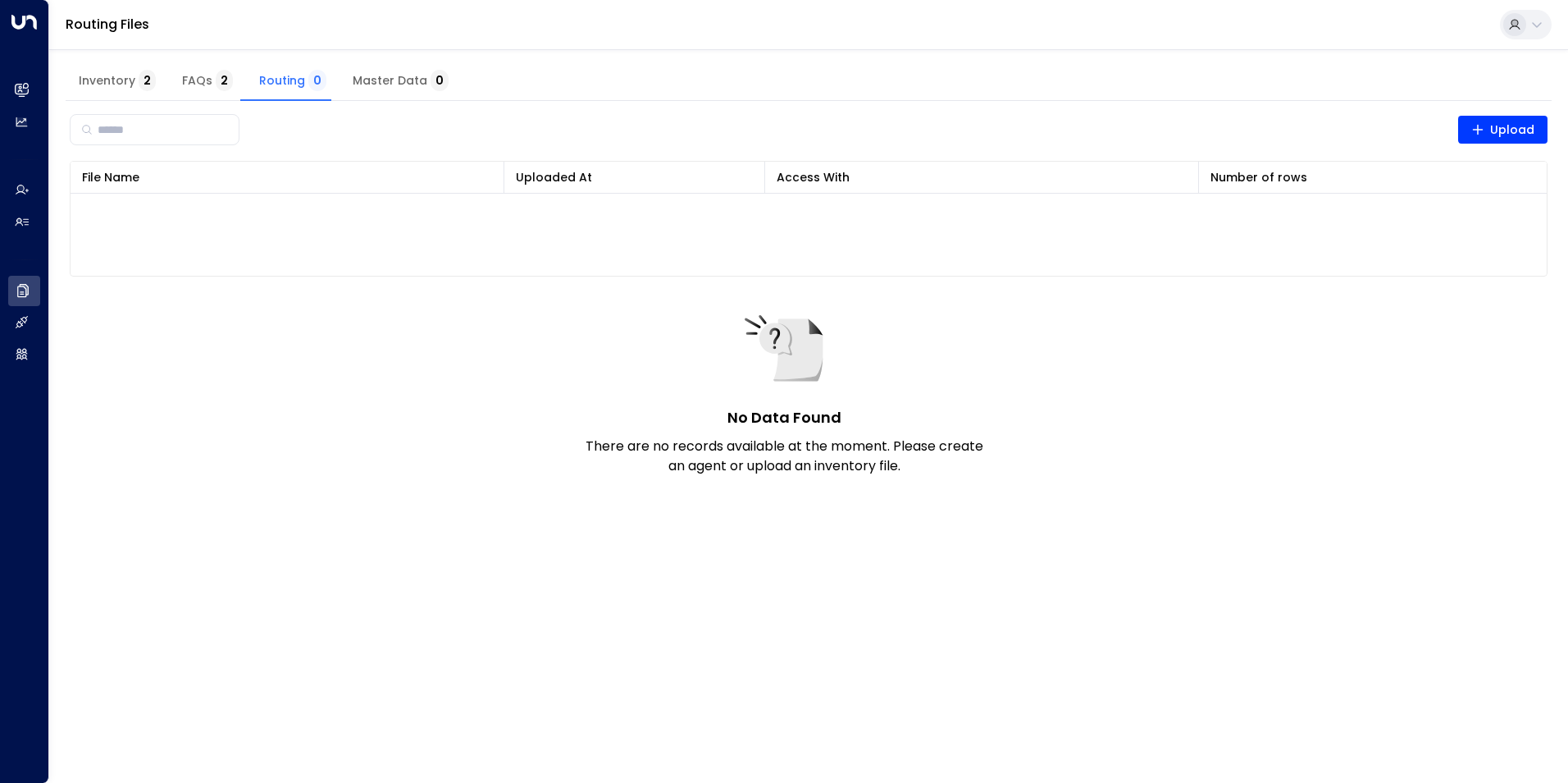
click at [204, 78] on span "FAQs 2" at bounding box center [207, 81] width 51 height 15
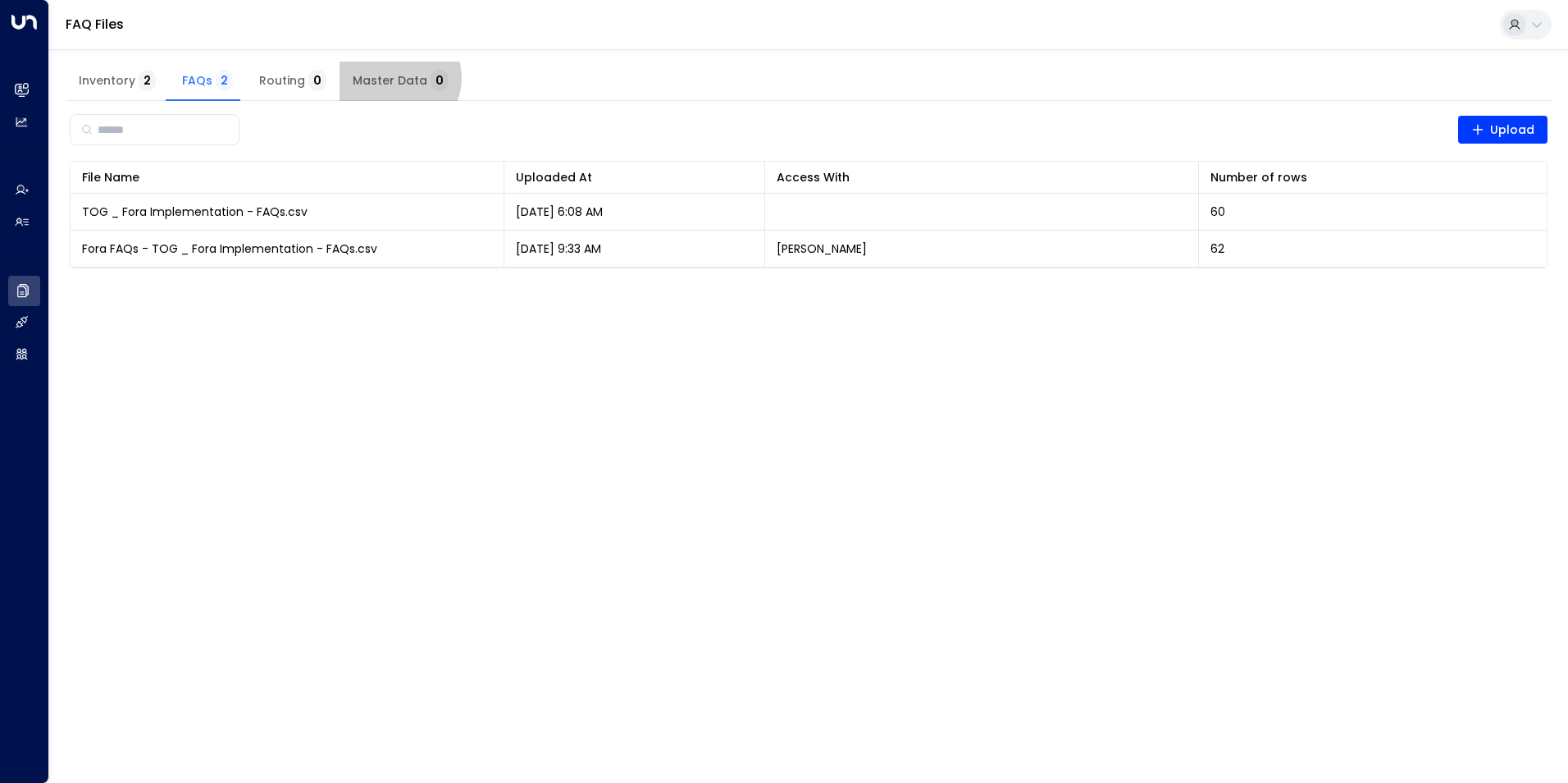
click at [389, 78] on span "Master Data 0" at bounding box center [401, 81] width 96 height 15
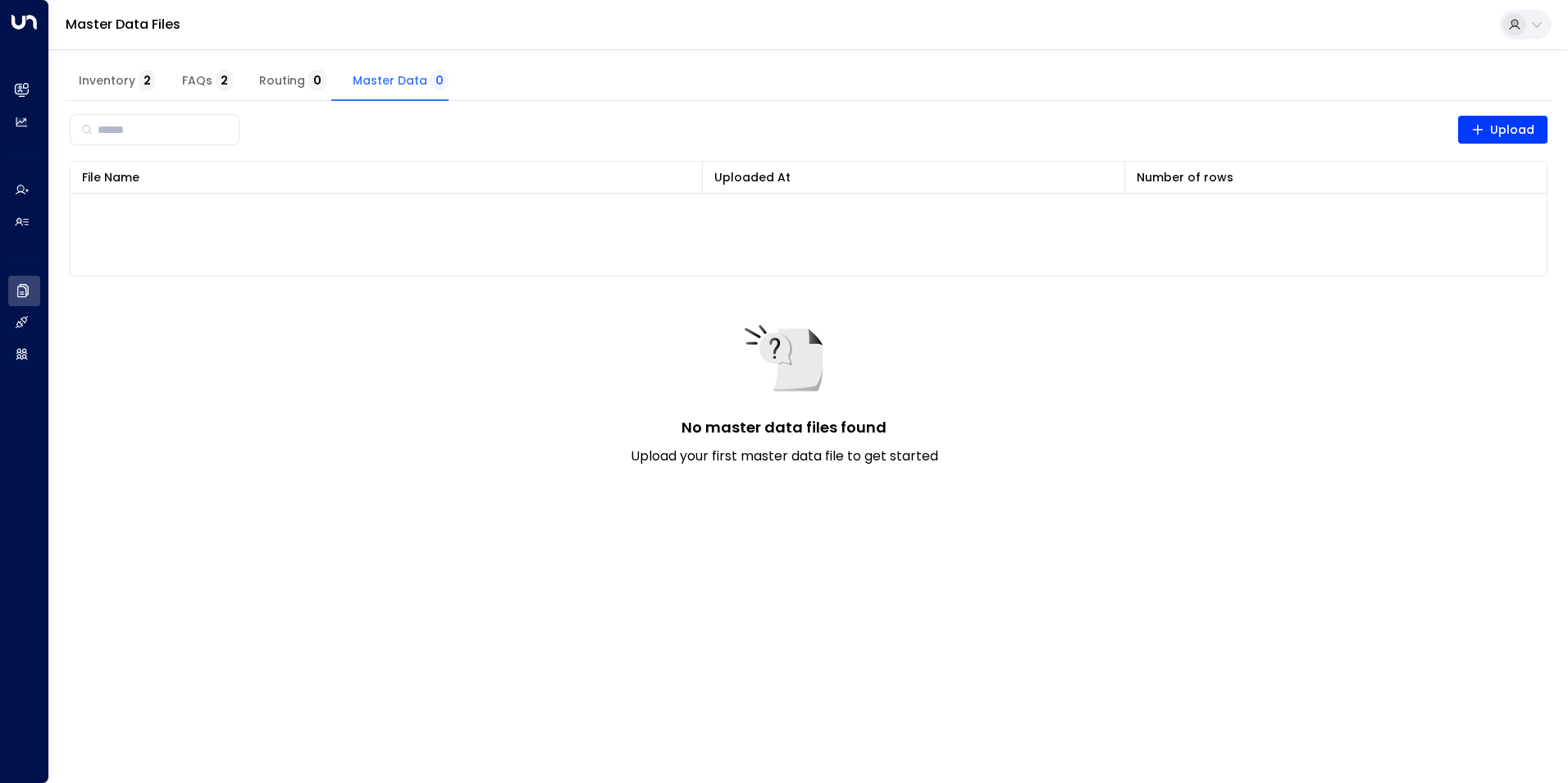
click at [114, 76] on span "Inventory 2" at bounding box center [117, 81] width 77 height 15
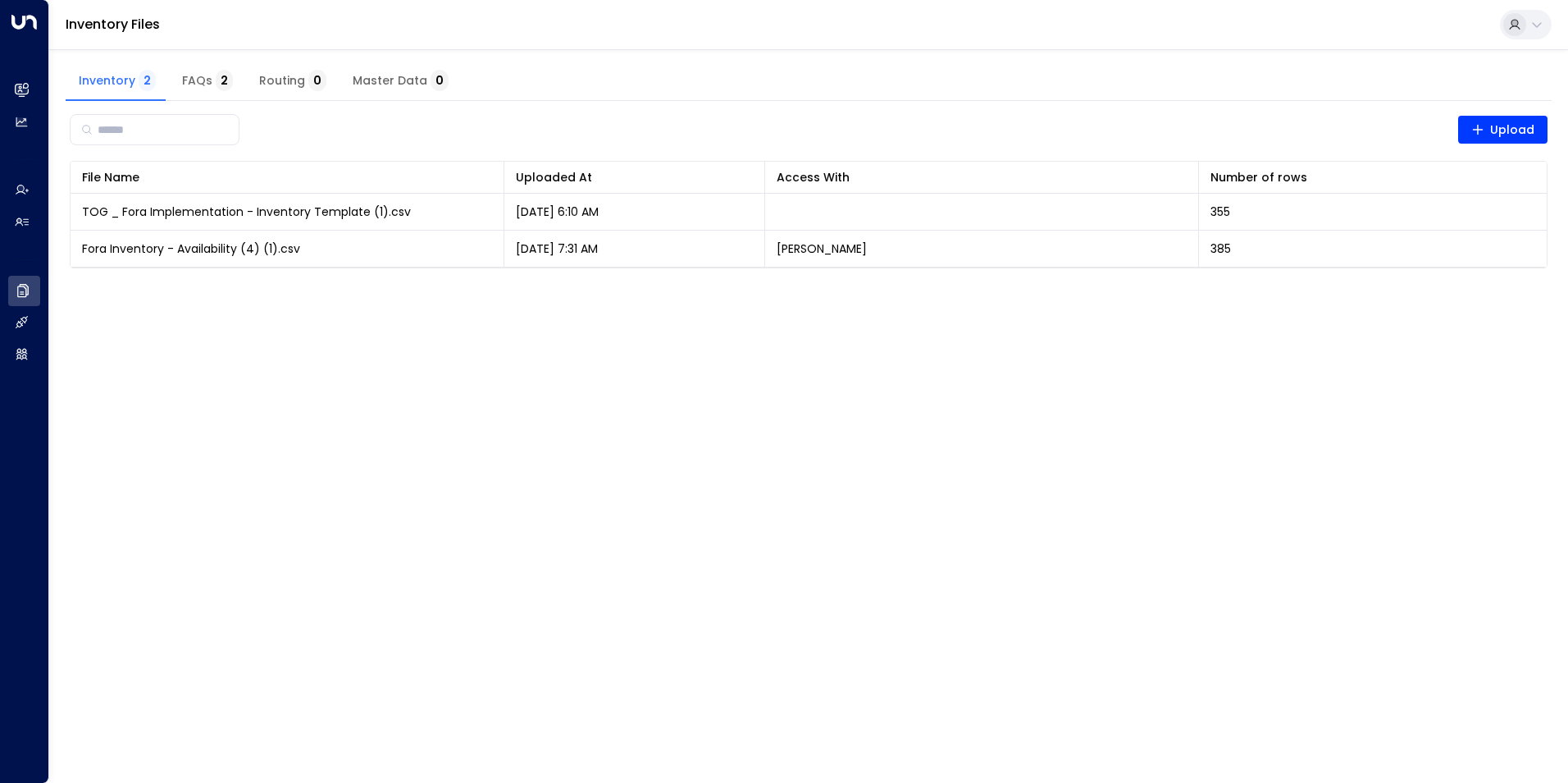
click at [216, 82] on span "2" at bounding box center [225, 80] width 18 height 22
